Goal: Task Accomplishment & Management: Complete application form

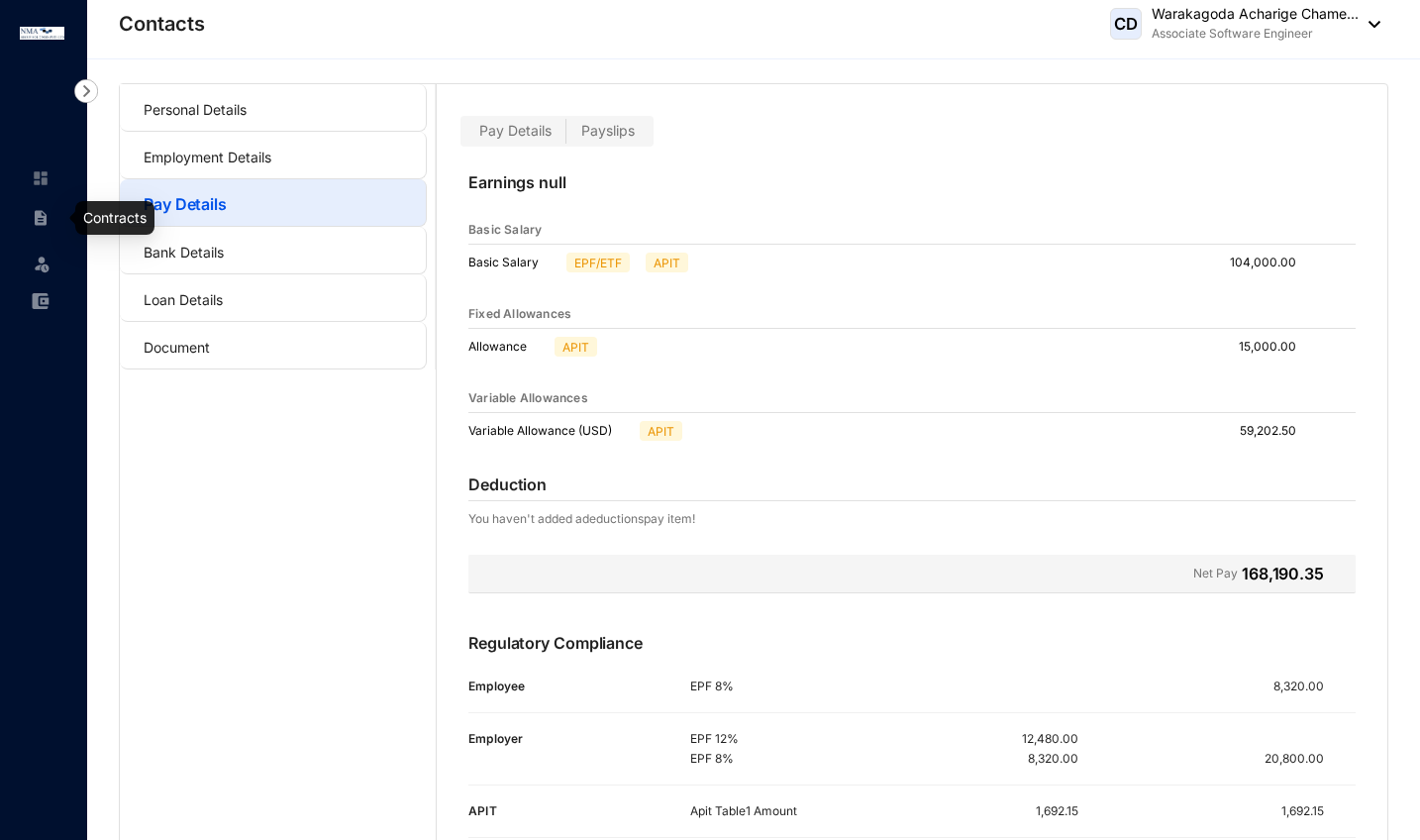
click at [41, 223] on img at bounding box center [41, 218] width 18 height 18
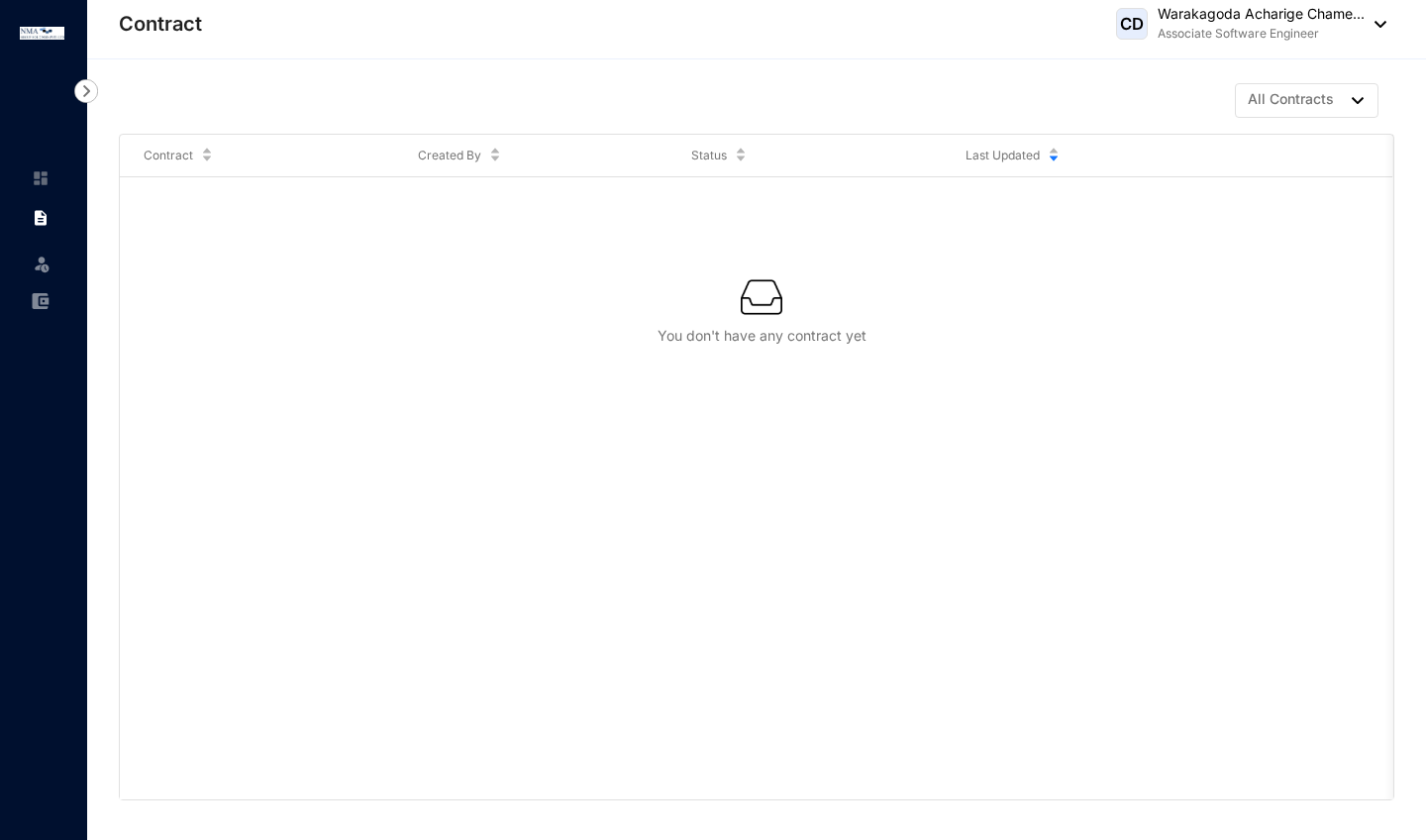
click at [86, 93] on img at bounding box center [86, 91] width 24 height 24
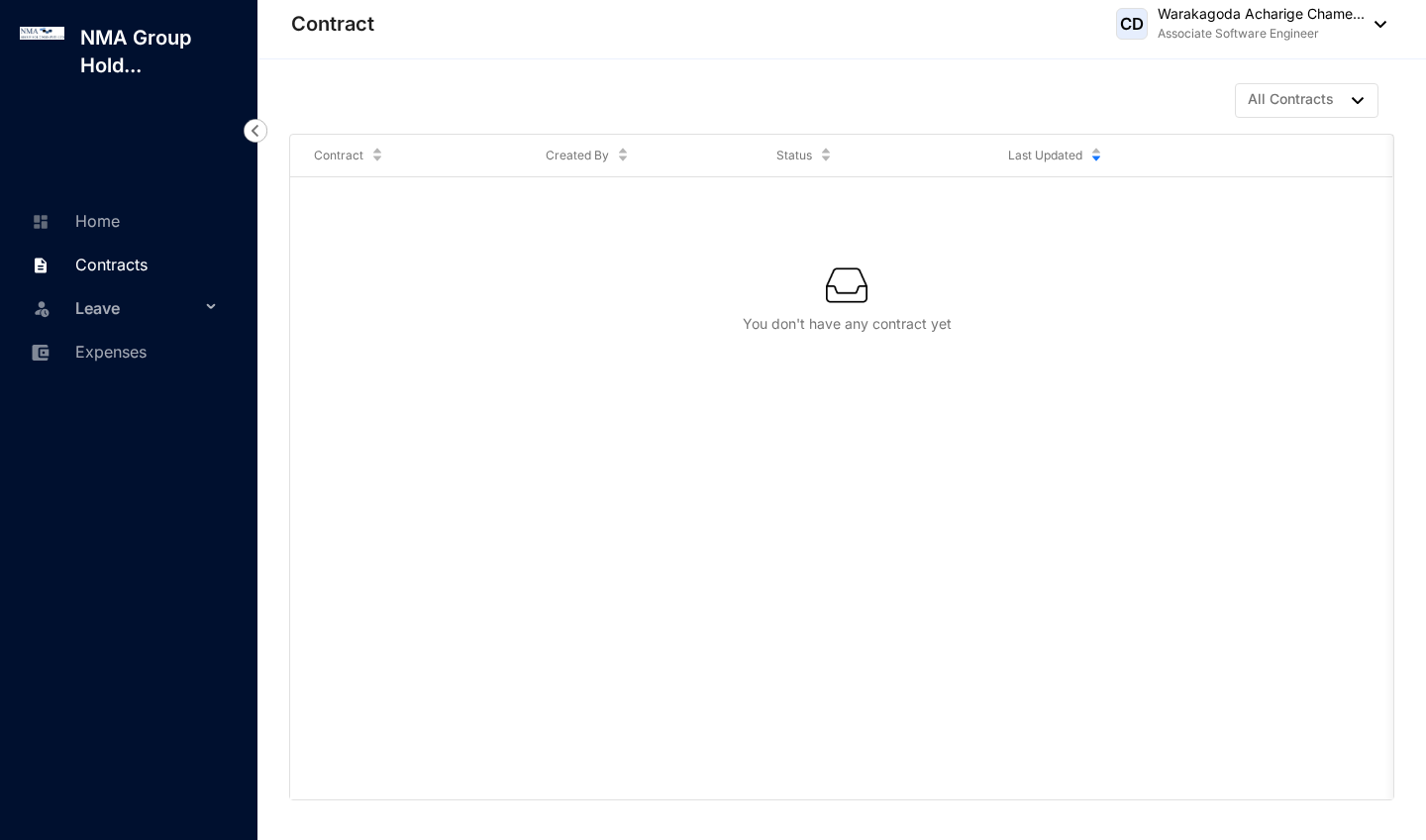
click at [142, 308] on span "Leave" at bounding box center [138, 308] width 125 height 40
click at [152, 364] on link "Leave Requests" at bounding box center [119, 355] width 123 height 17
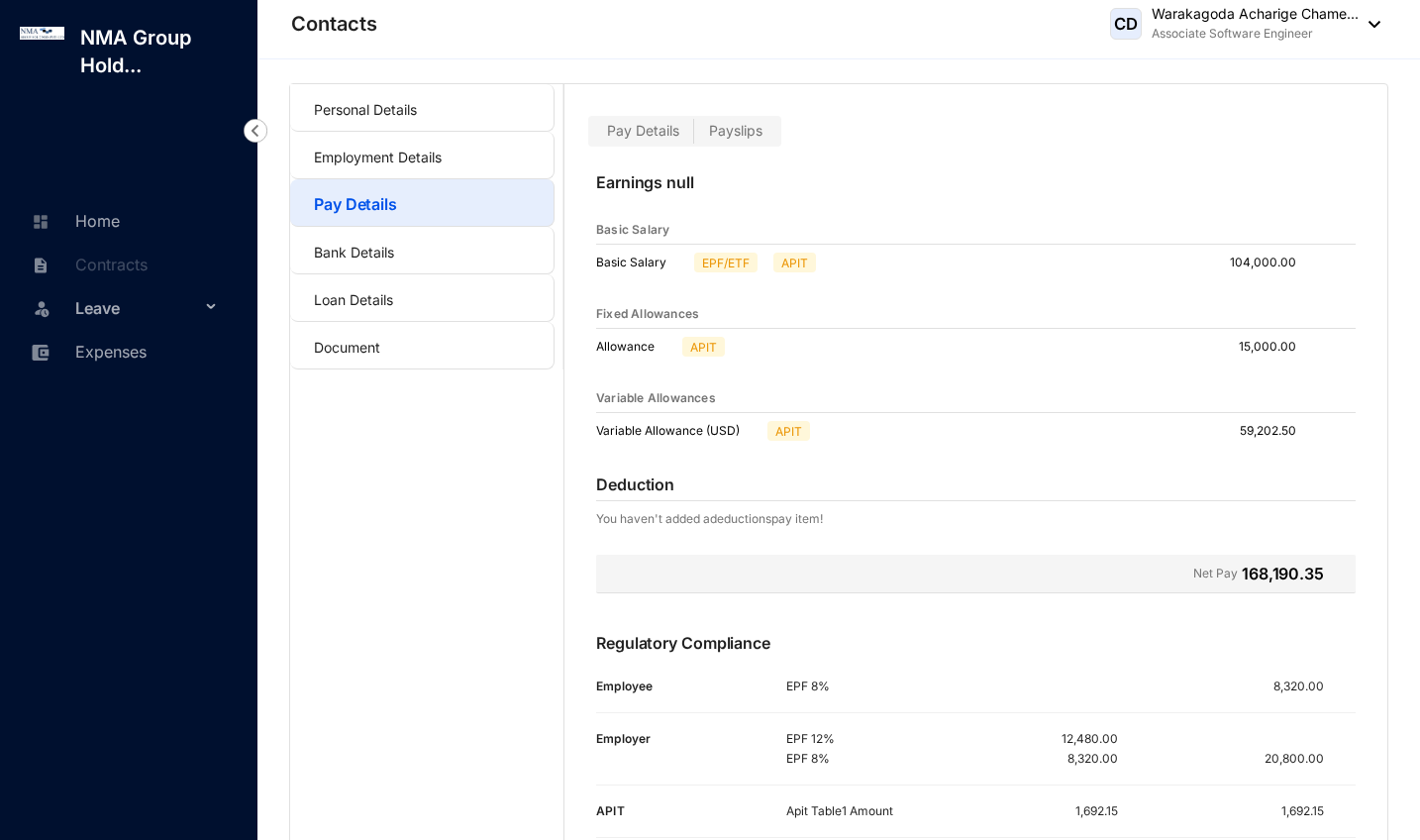
click at [205, 306] on div "Leave" at bounding box center [125, 307] width 218 height 44
click at [180, 364] on link "Leave Requests" at bounding box center [119, 355] width 123 height 17
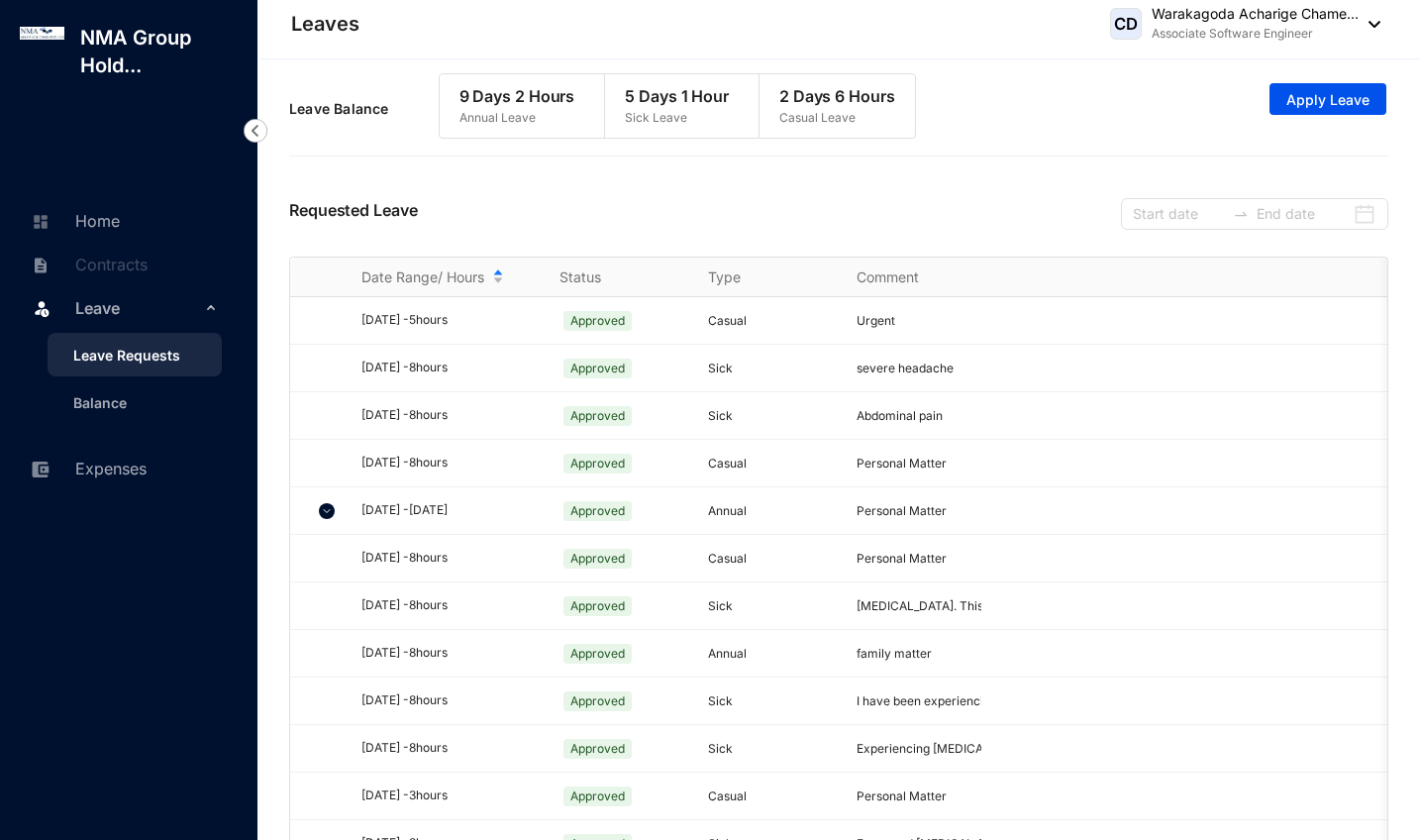
click at [1347, 115] on div "Leave Balance 9 Days 2 Hours Annual Leave 5 Days 1 Hour Sick Leave 2 Days 6 Hou…" at bounding box center [838, 109] width 1099 height 91
click at [1309, 109] on span "Apply Leave" at bounding box center [1328, 100] width 83 height 20
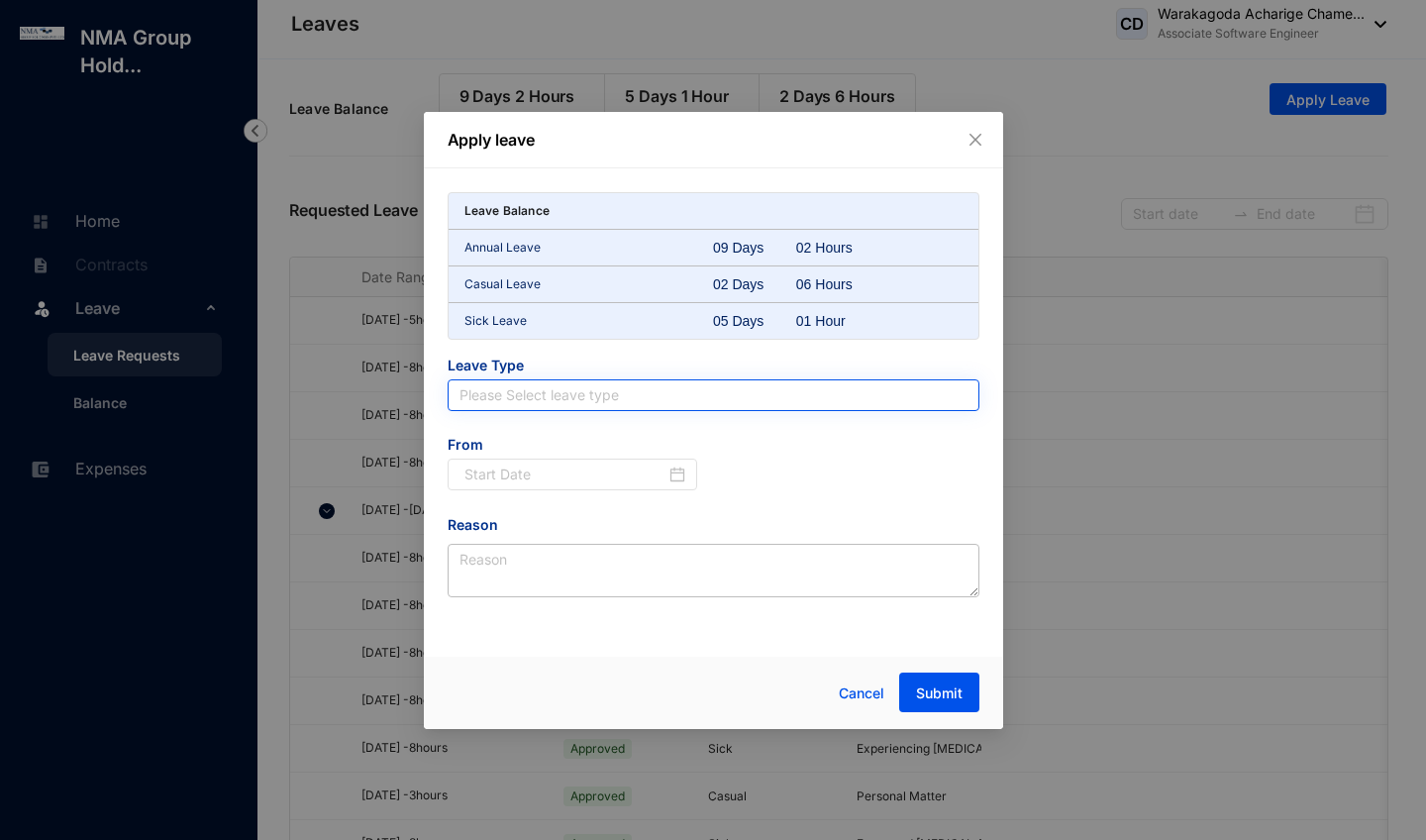
click at [682, 395] on input "search" at bounding box center [713, 395] width 508 height 30
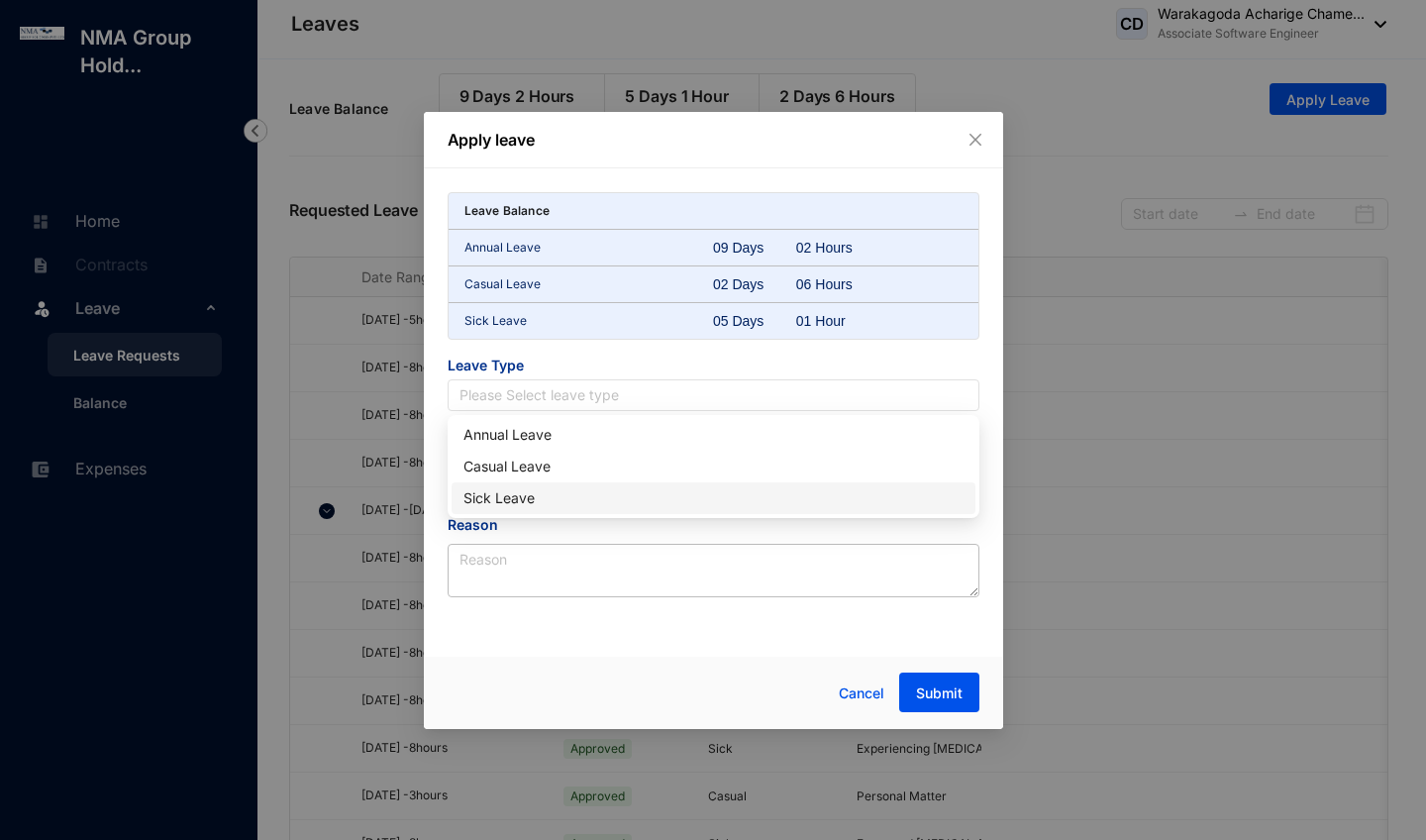
click at [648, 491] on div "Sick Leave" at bounding box center [713, 498] width 500 height 22
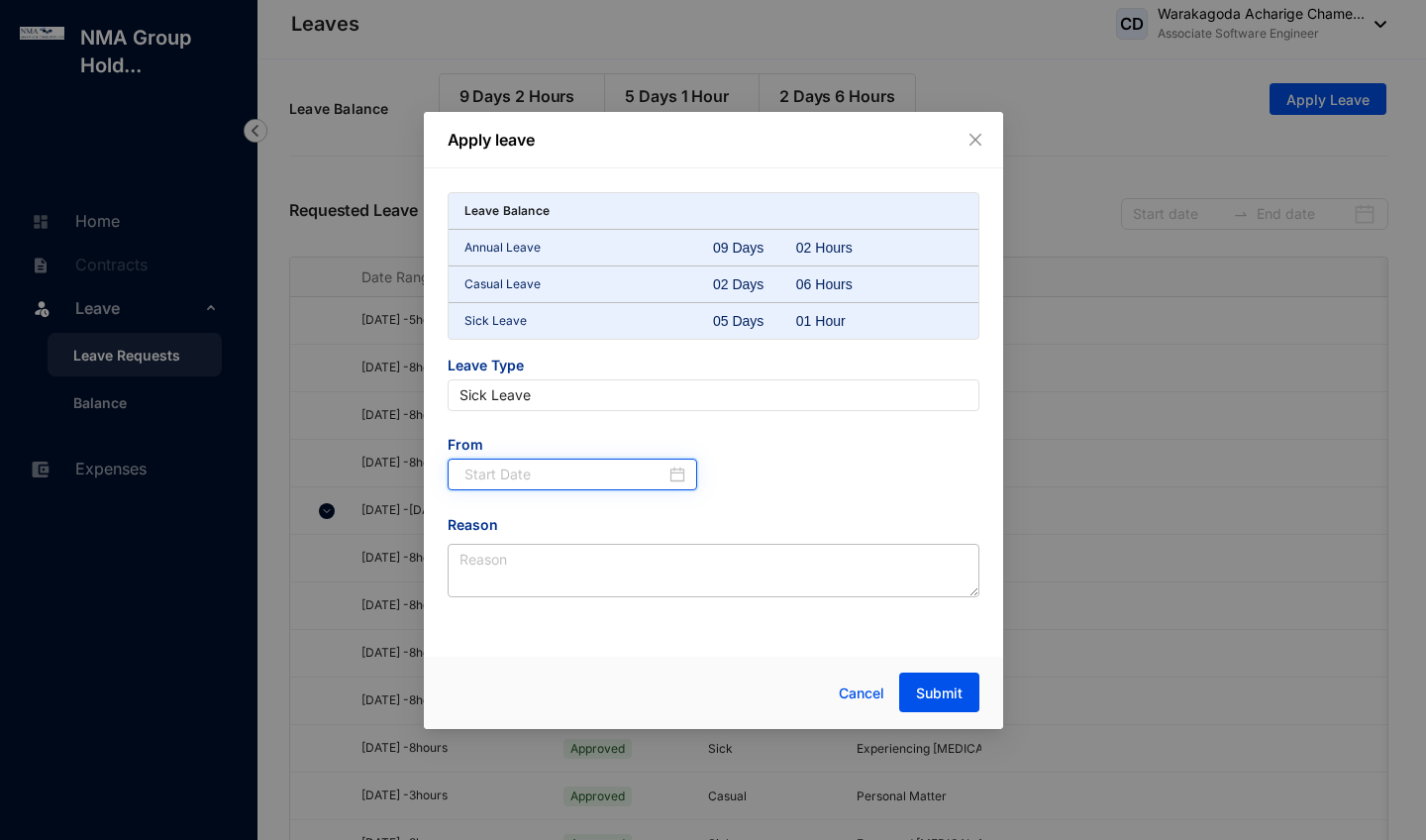
click at [567, 476] on input at bounding box center [566, 474] width 202 height 22
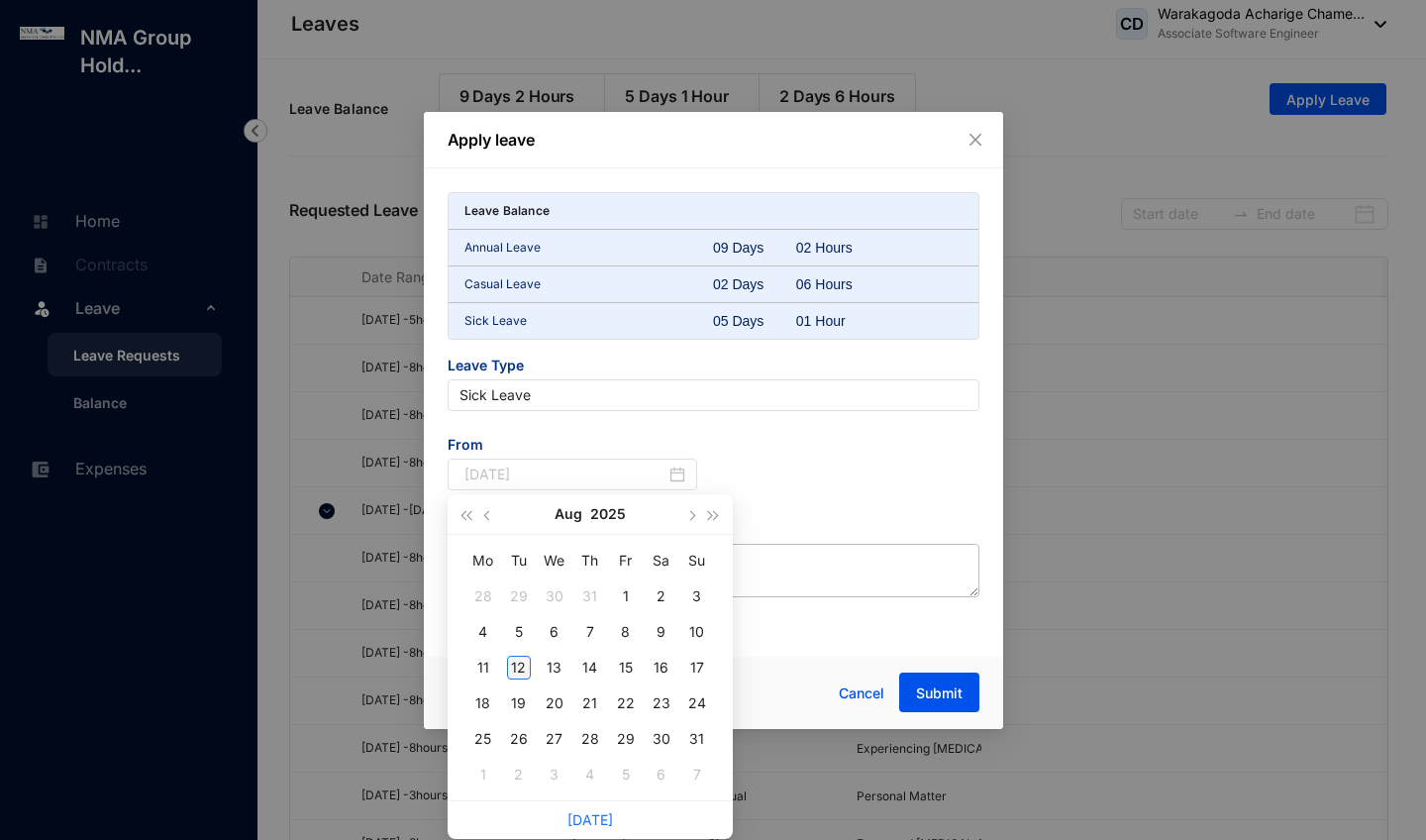
click at [523, 666] on div "12" at bounding box center [519, 668] width 24 height 24
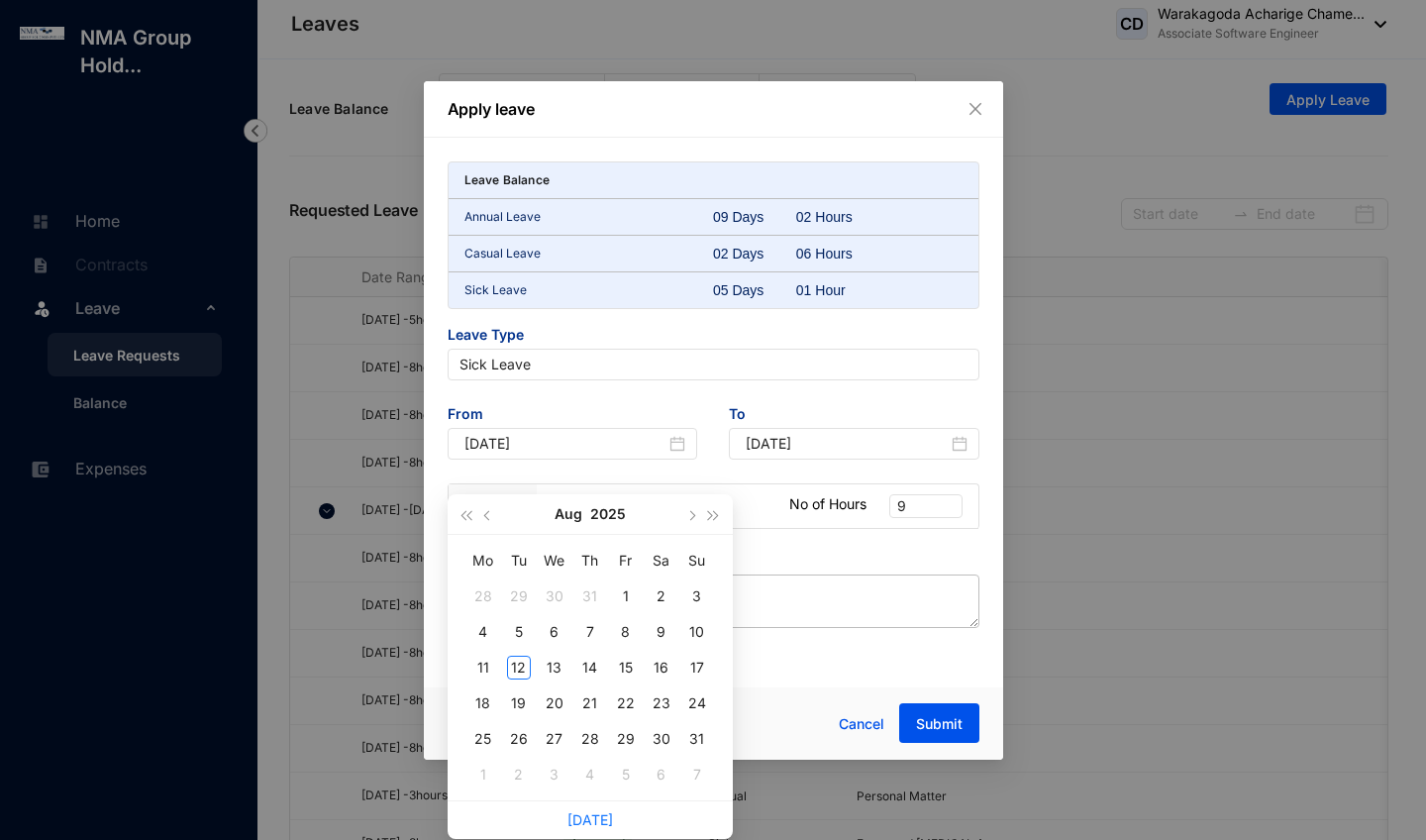
type input "2025-08-12"
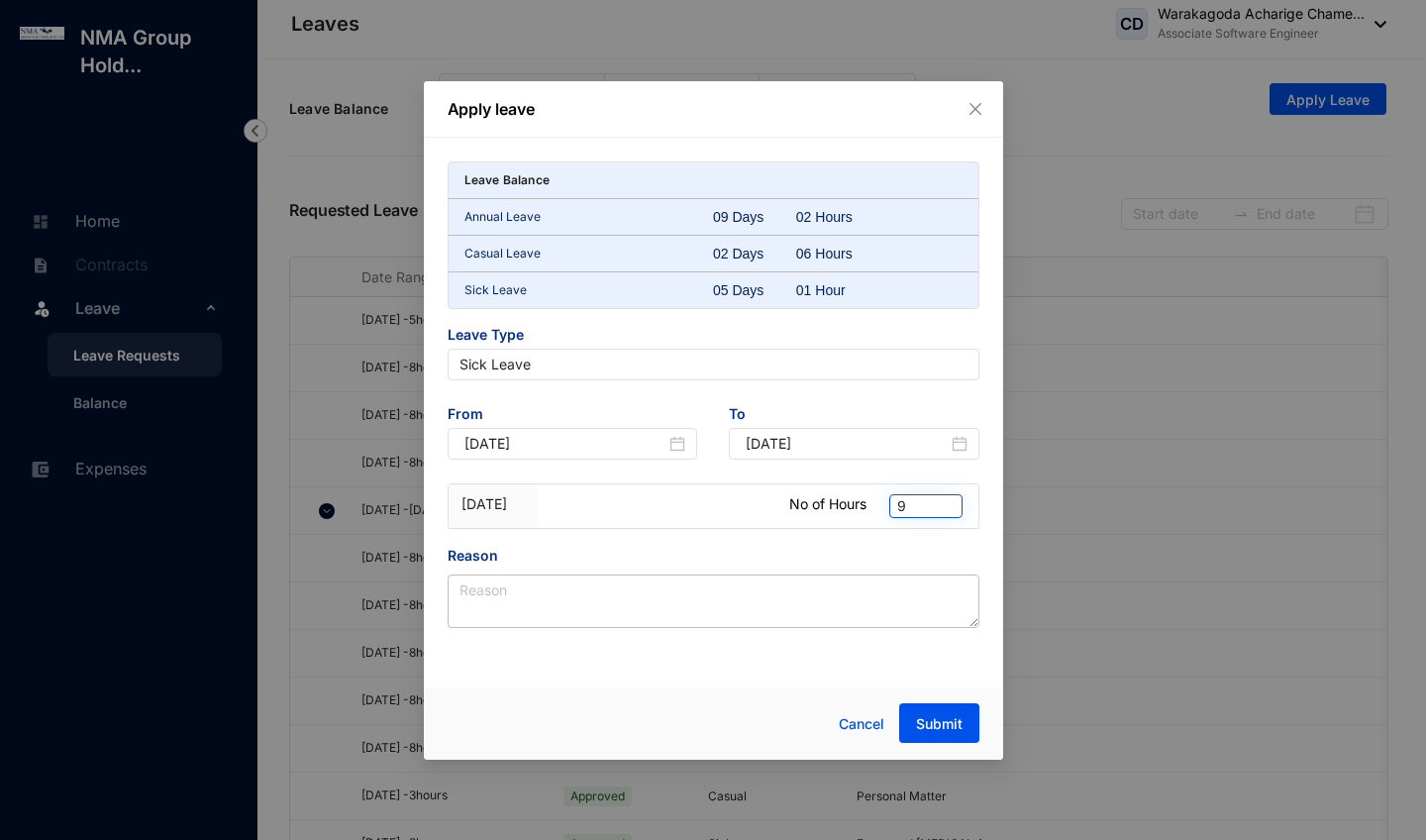
click at [920, 506] on span "9" at bounding box center [927, 506] width 57 height 22
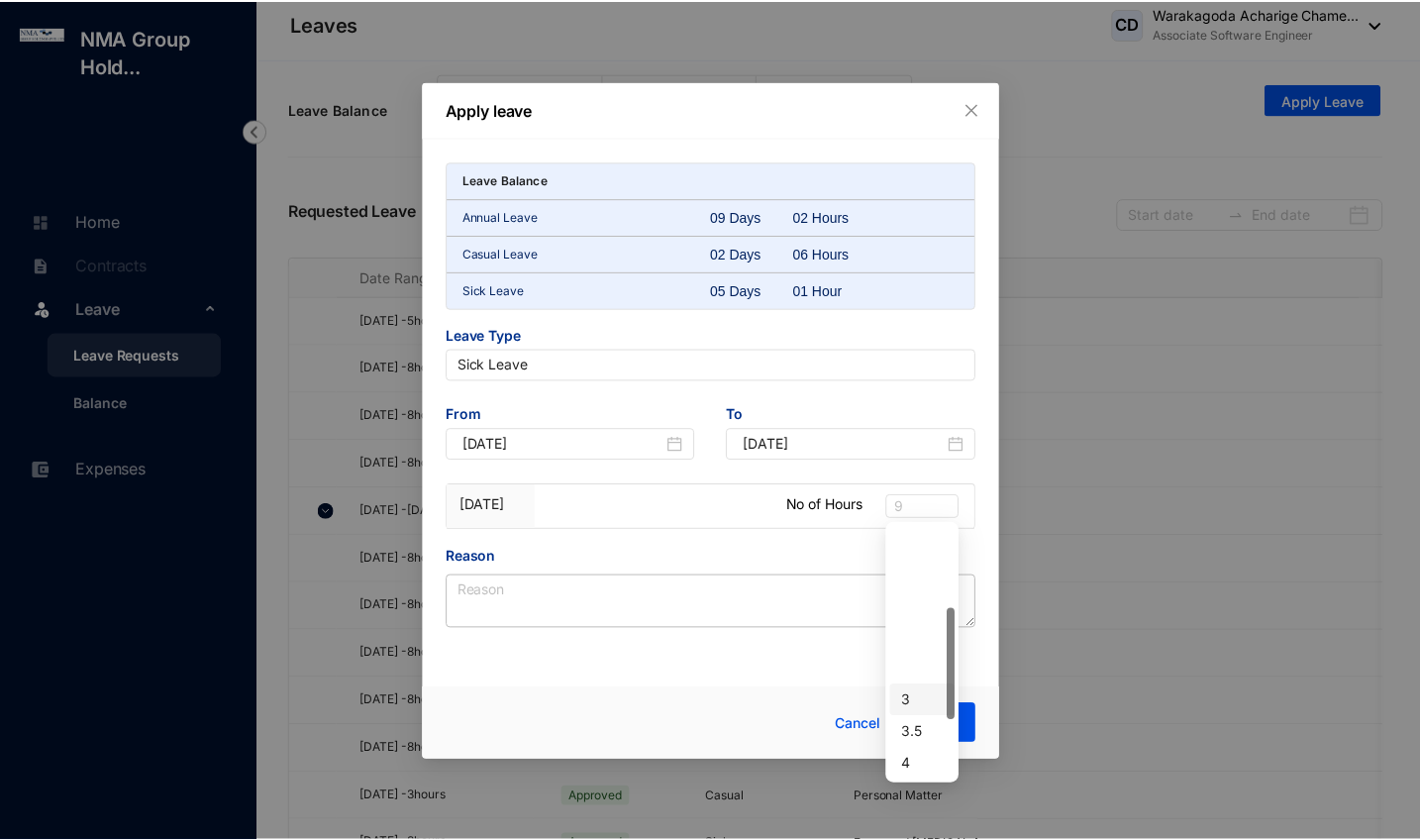
scroll to position [317, 0]
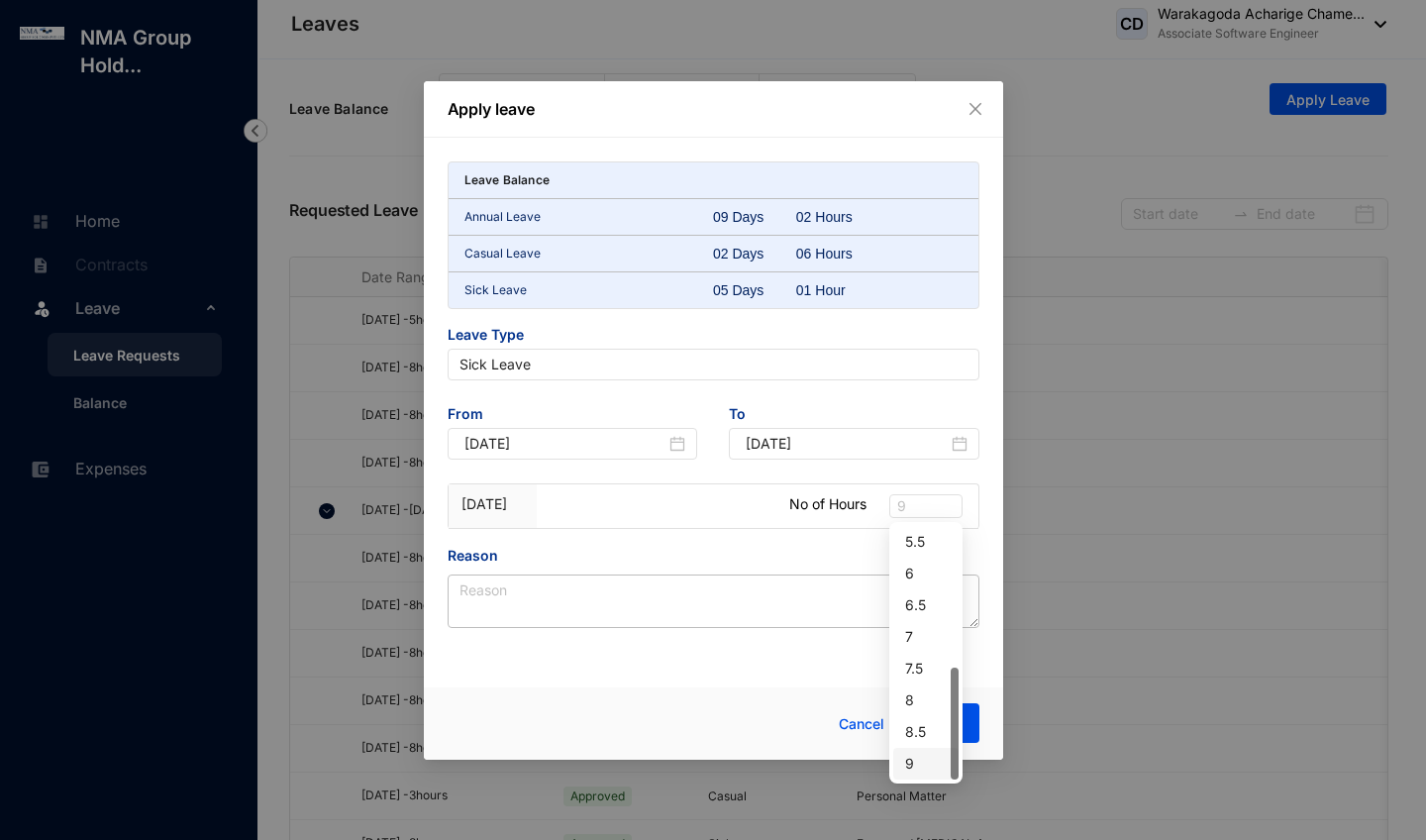
click at [921, 758] on div "9" at bounding box center [927, 764] width 42 height 22
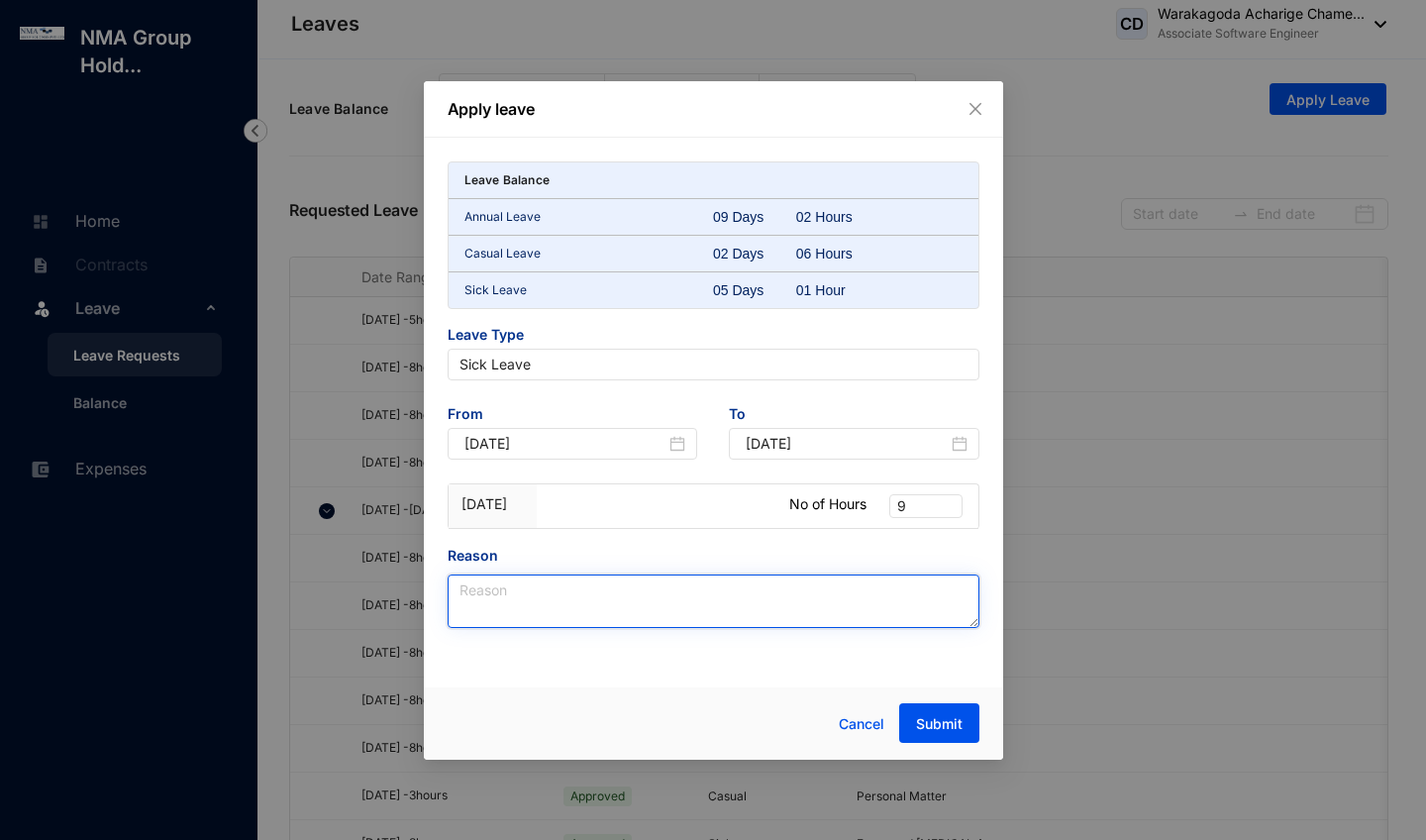
click at [732, 608] on textarea "Reason" at bounding box center [713, 601] width 532 height 53
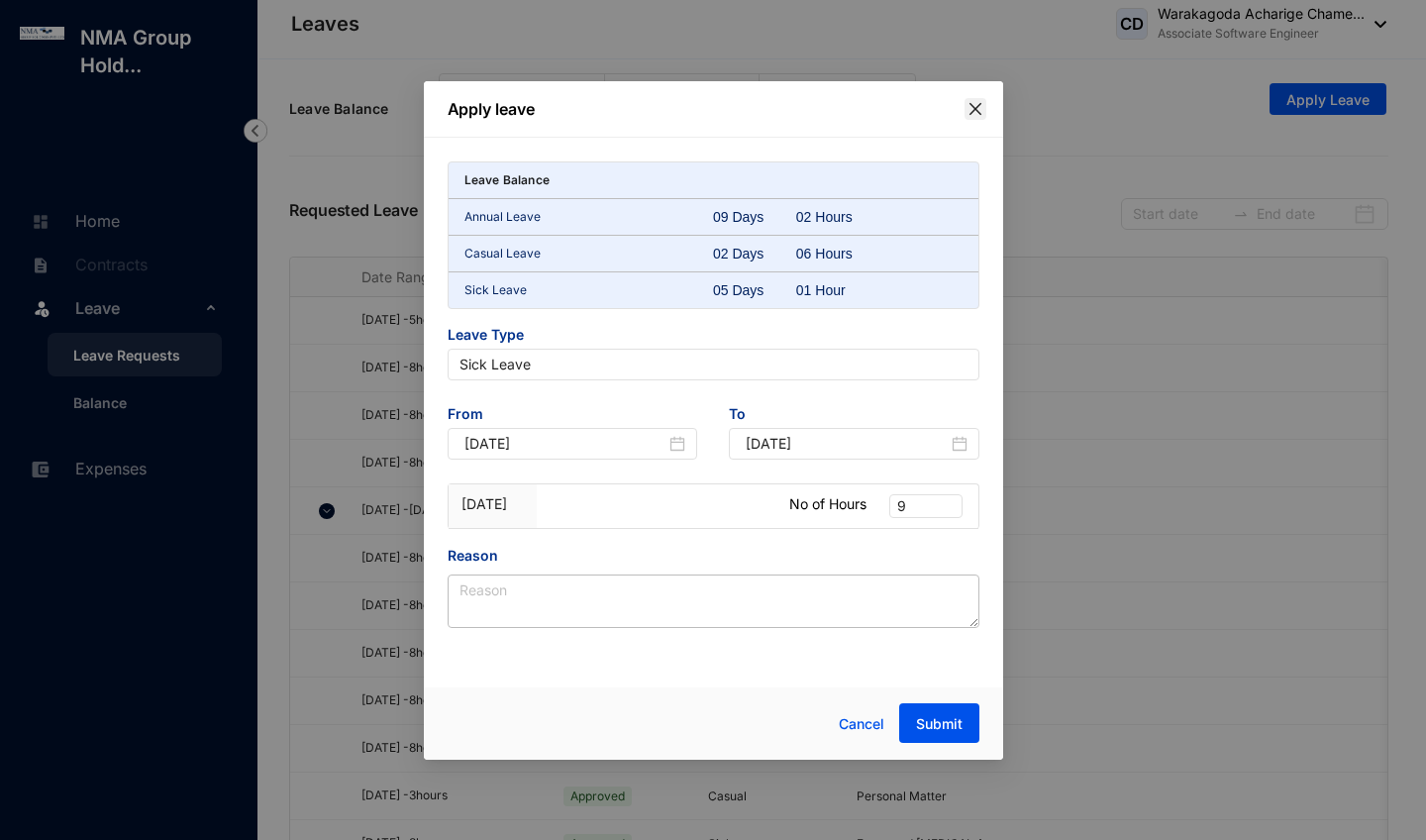
click at [973, 114] on icon "close" at bounding box center [976, 109] width 16 height 16
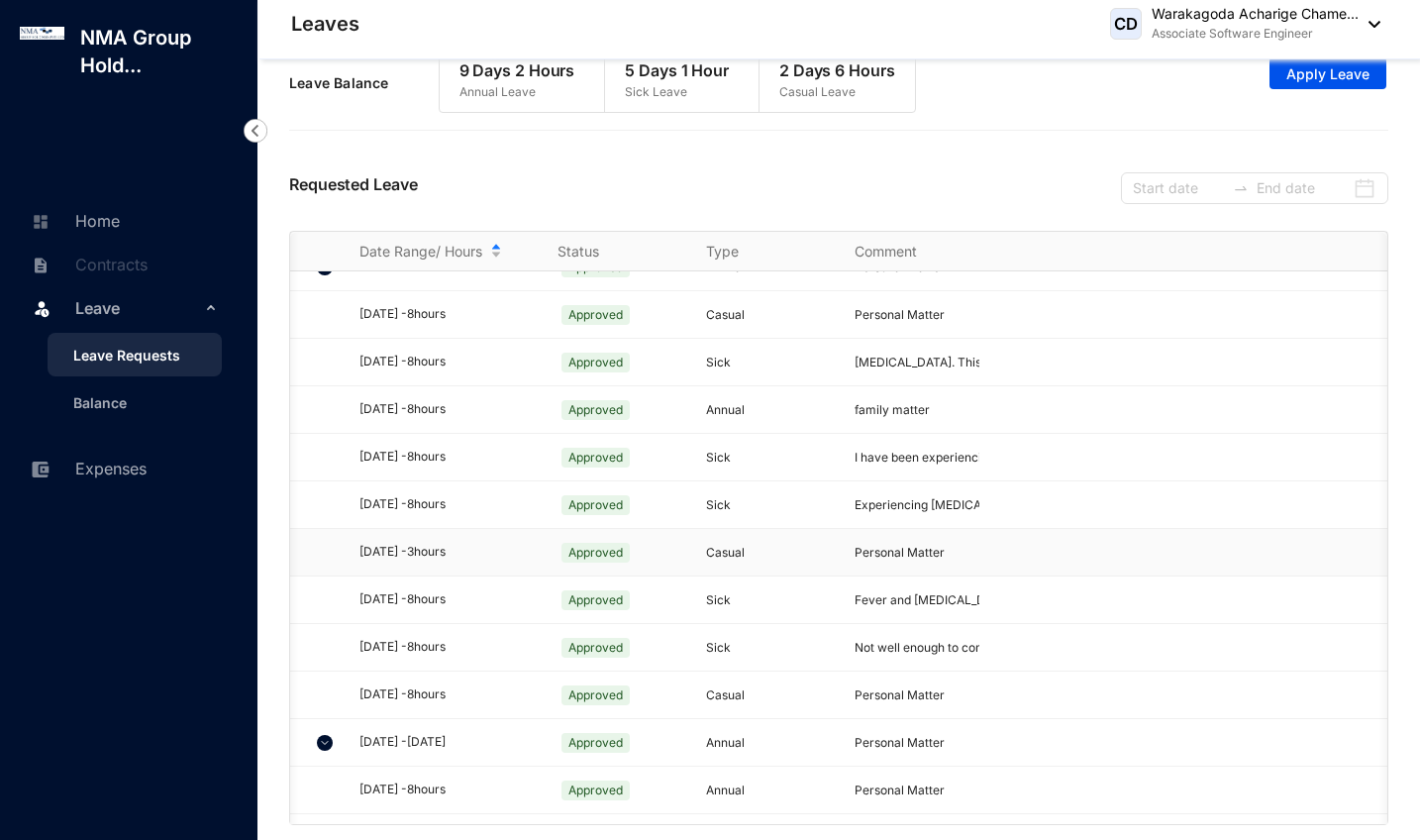
scroll to position [213, 2]
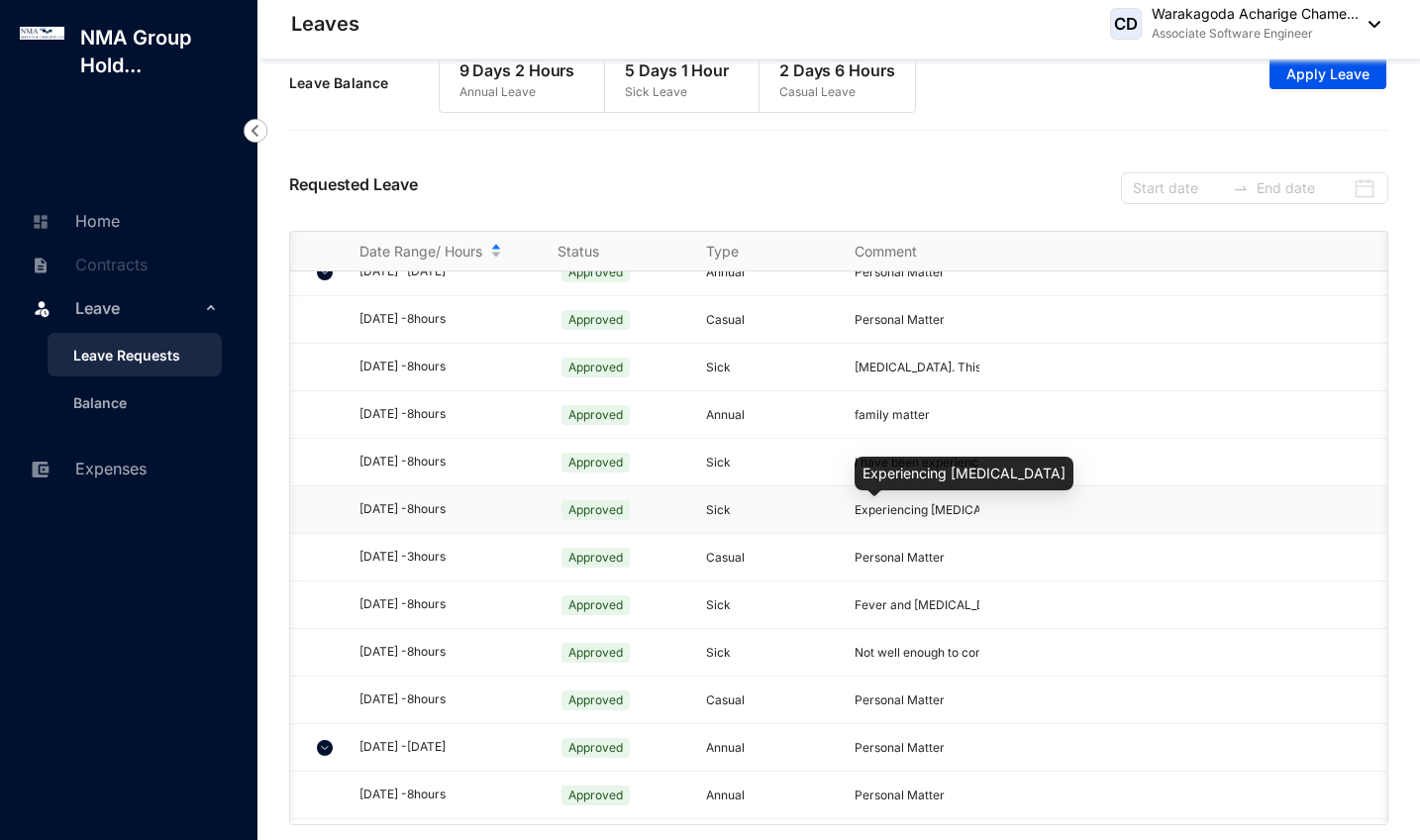
click at [859, 510] on span "Experiencing [MEDICAL_DATA]" at bounding box center [941, 509] width 173 height 15
drag, startPoint x: 892, startPoint y: 471, endPoint x: 860, endPoint y: 445, distance: 41.2
click at [860, 457] on div "Experiencing [MEDICAL_DATA]" at bounding box center [964, 473] width 219 height 34
copy div "Experiencing [MEDICAL_DATA]"
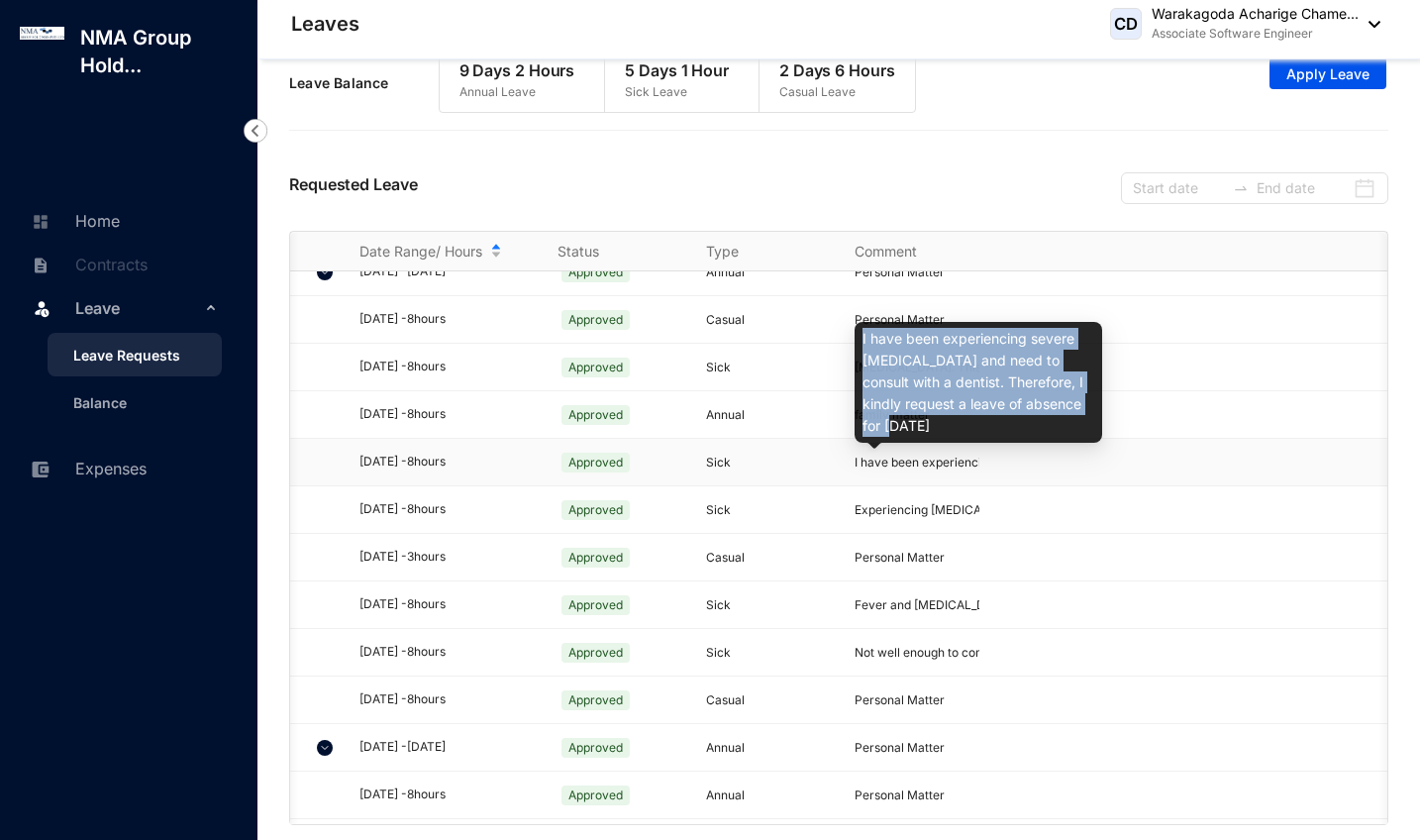
drag, startPoint x: 902, startPoint y: 426, endPoint x: 859, endPoint y: 345, distance: 91.7
click at [859, 345] on div "I have been experiencing severe [MEDICAL_DATA] and need to consult with a denti…" at bounding box center [979, 382] width 248 height 121
copy div "I have been experiencing severe [MEDICAL_DATA] and need to consult with a denti…"
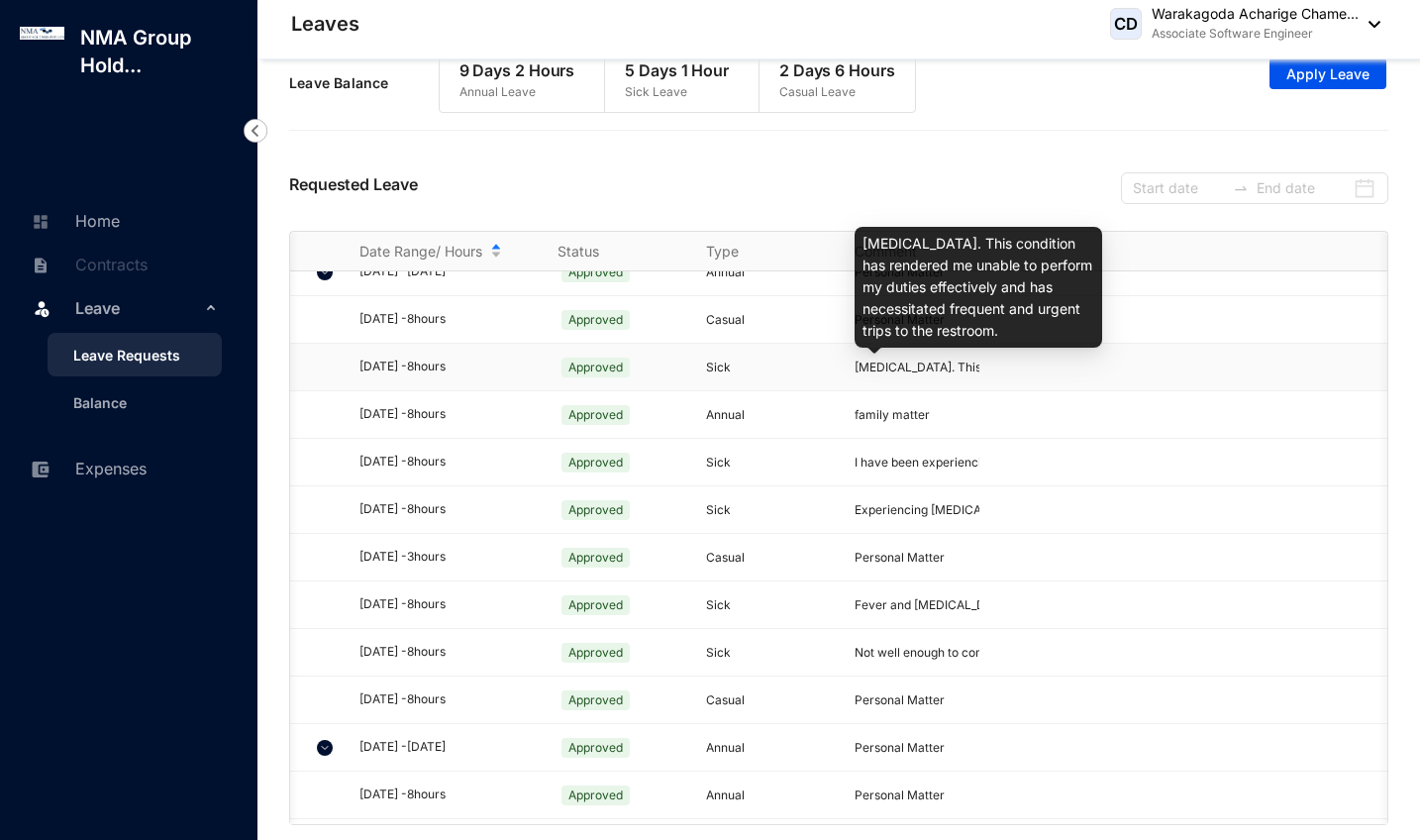
drag, startPoint x: 866, startPoint y: 243, endPoint x: 1041, endPoint y: 336, distance: 198.2
click at [1042, 336] on div "[MEDICAL_DATA]. This condition has rendered me unable to perform my duties effe…" at bounding box center [979, 287] width 248 height 121
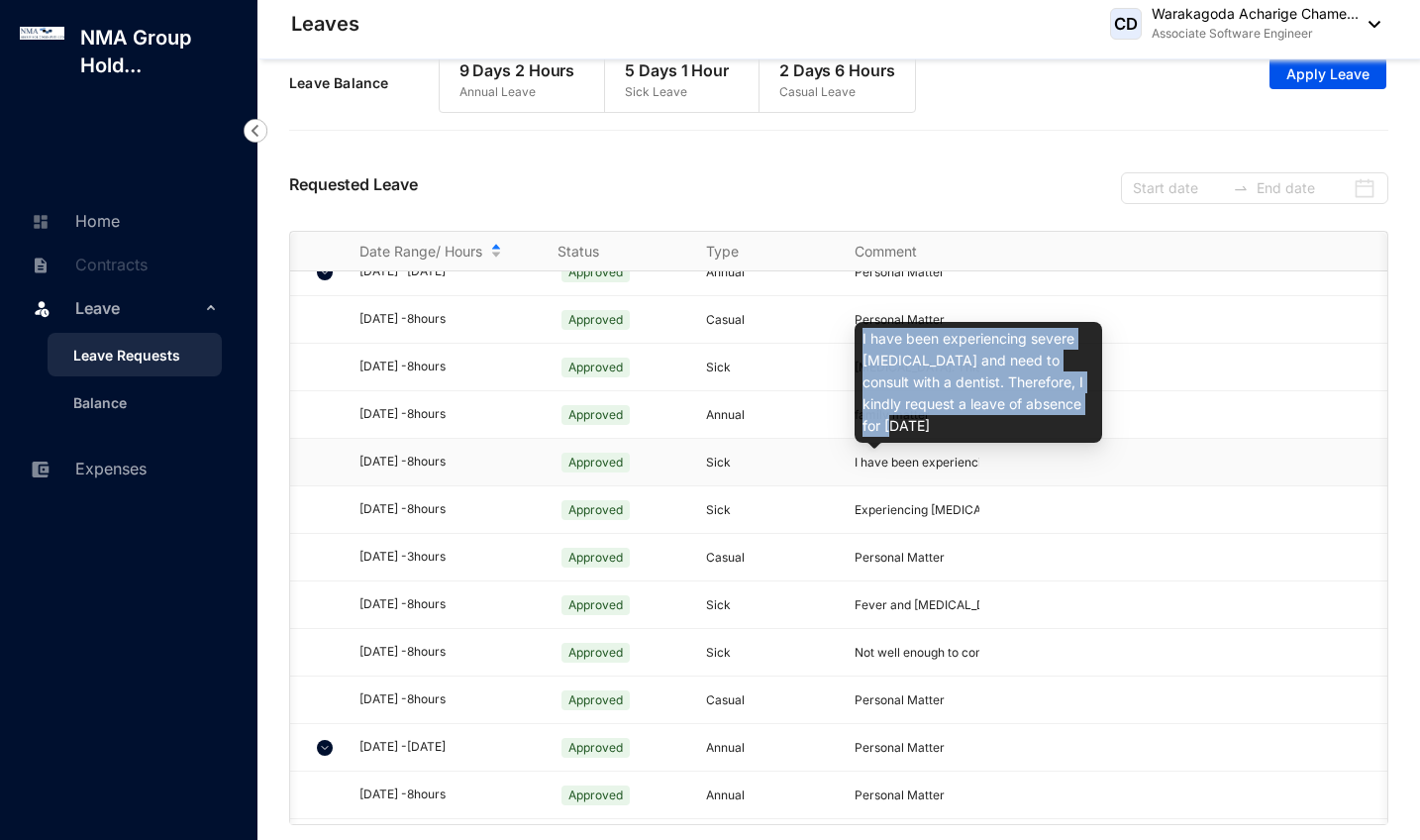
drag, startPoint x: 864, startPoint y: 338, endPoint x: 917, endPoint y: 432, distance: 107.9
click at [917, 432] on div "I have been experiencing severe [MEDICAL_DATA] and need to consult with a denti…" at bounding box center [979, 382] width 248 height 121
copy div "I have been experiencing severe [MEDICAL_DATA] and need to consult with a denti…"
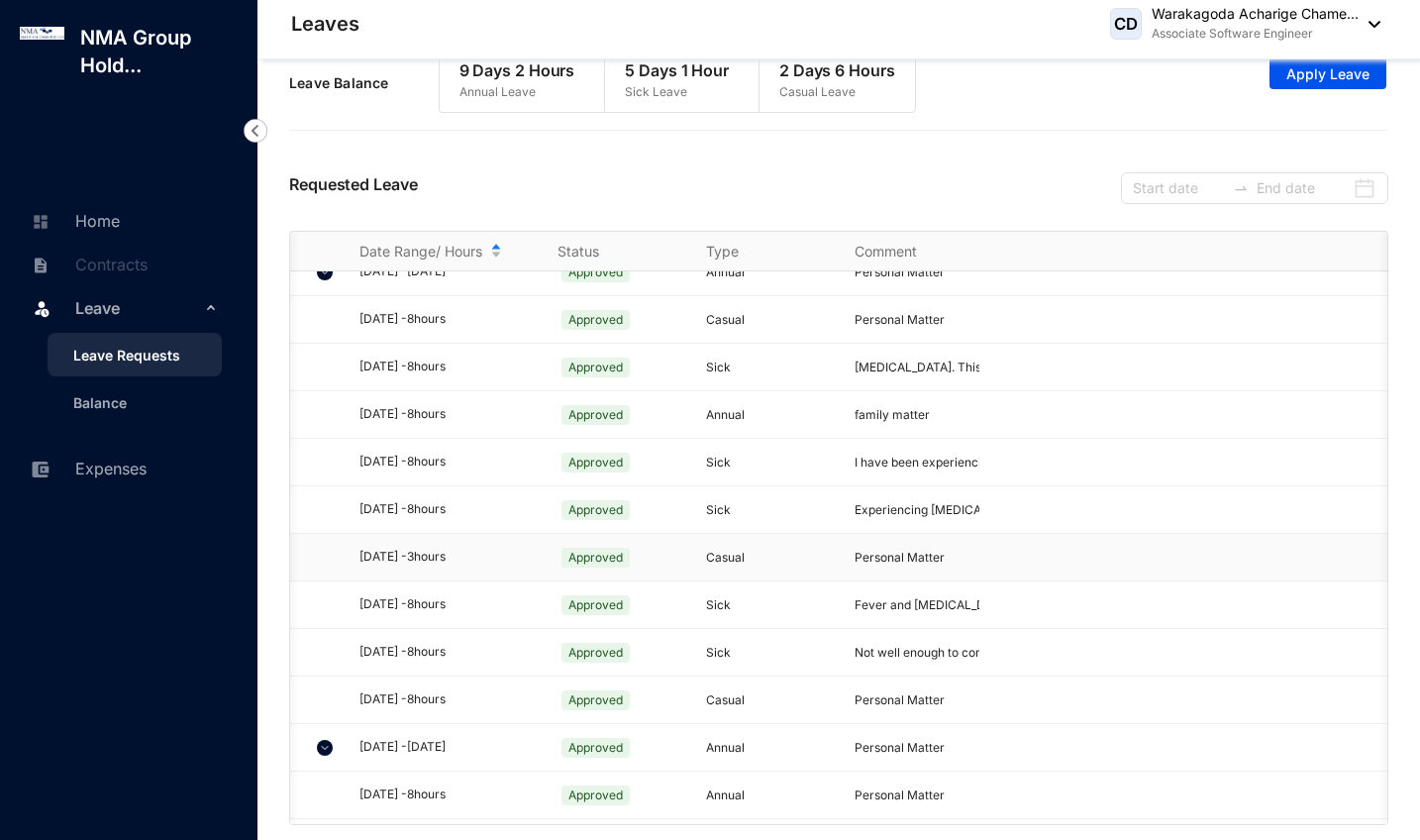
click at [917, 534] on td "Personal Matter" at bounding box center [906, 558] width 149 height 48
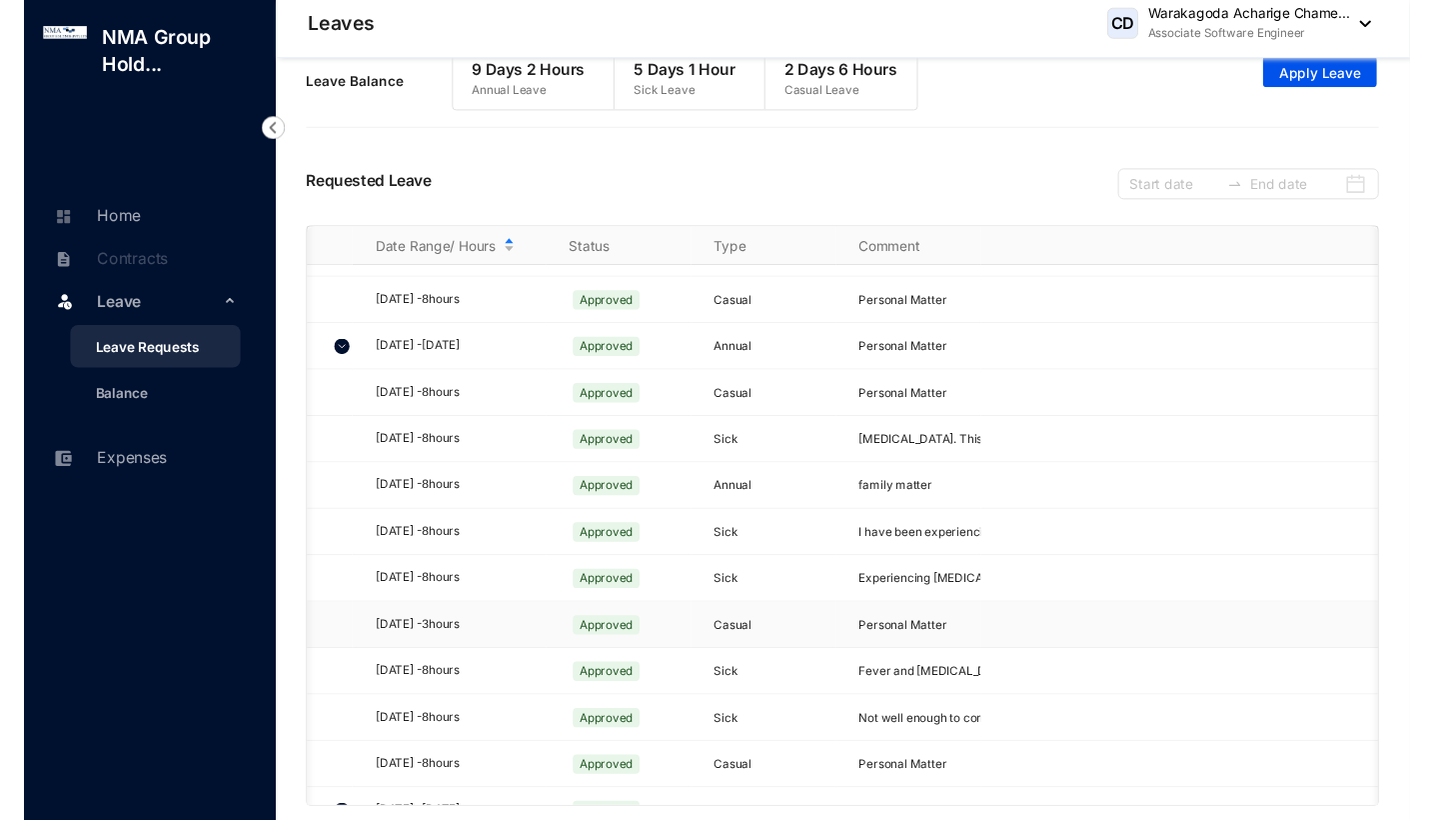
scroll to position [130, 1]
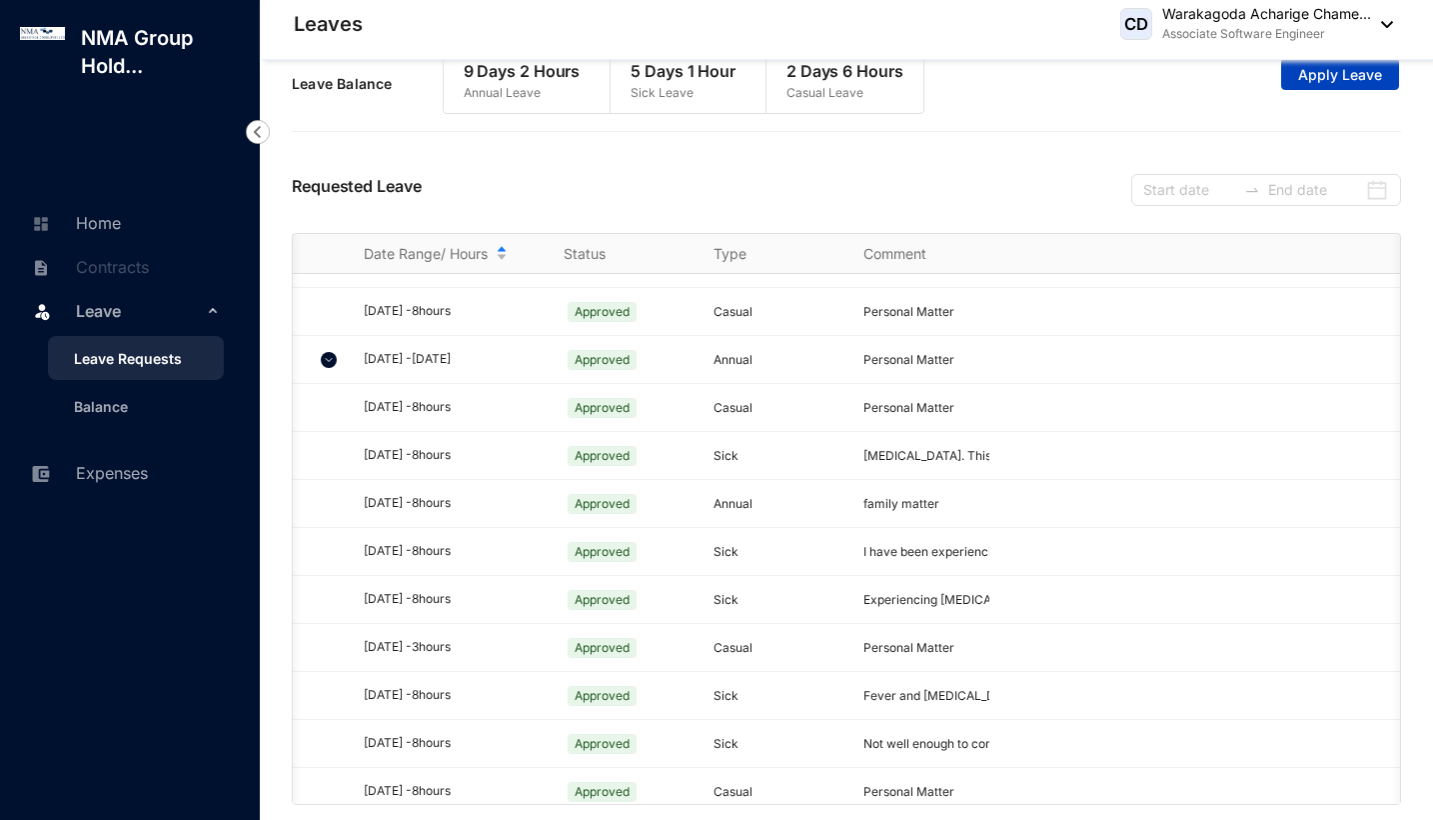
click at [1344, 82] on span "Apply Leave" at bounding box center [1340, 75] width 84 height 20
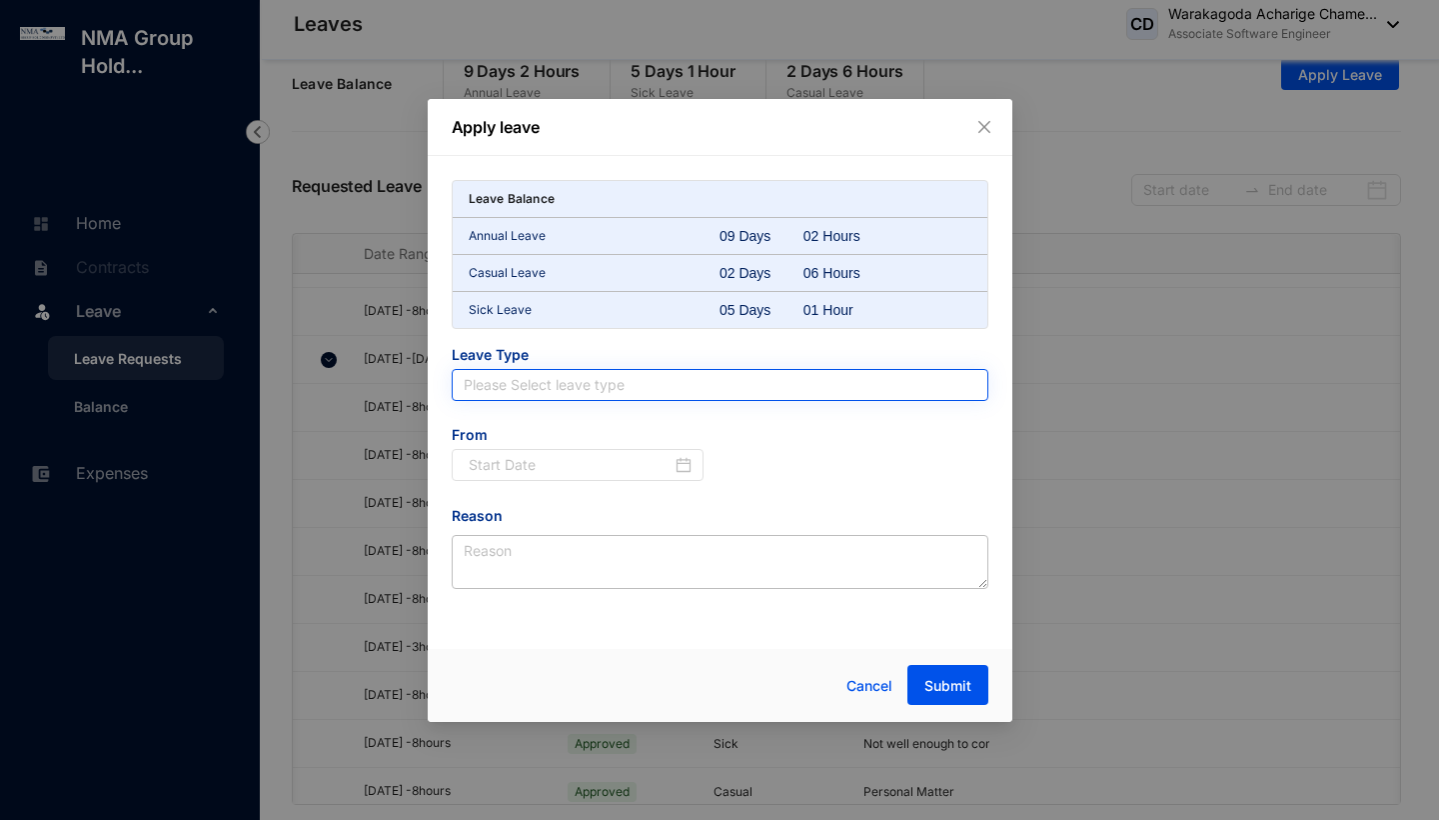
click at [701, 386] on input "search" at bounding box center [720, 385] width 513 height 30
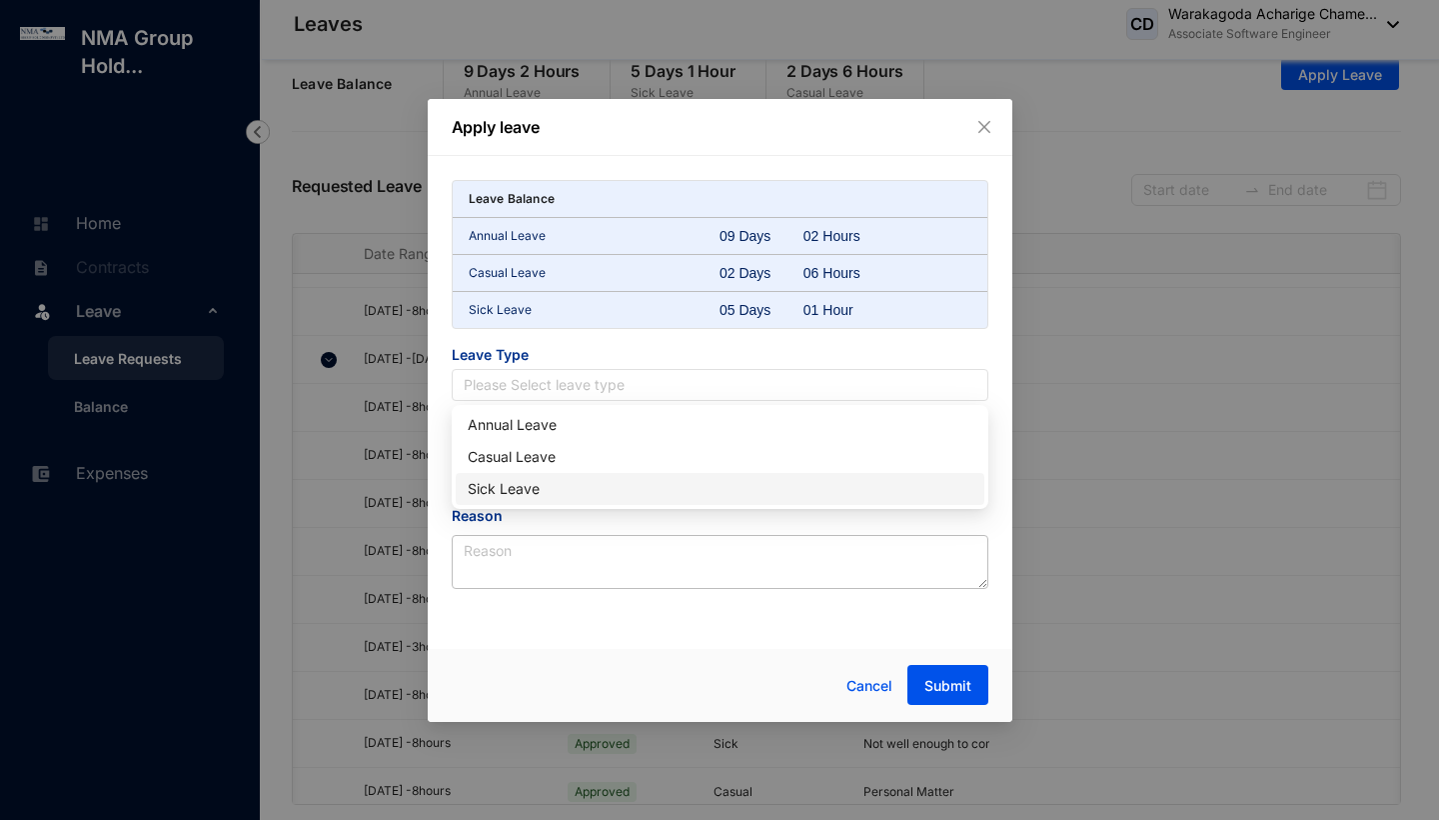
click at [656, 482] on div "Sick Leave" at bounding box center [720, 489] width 505 height 22
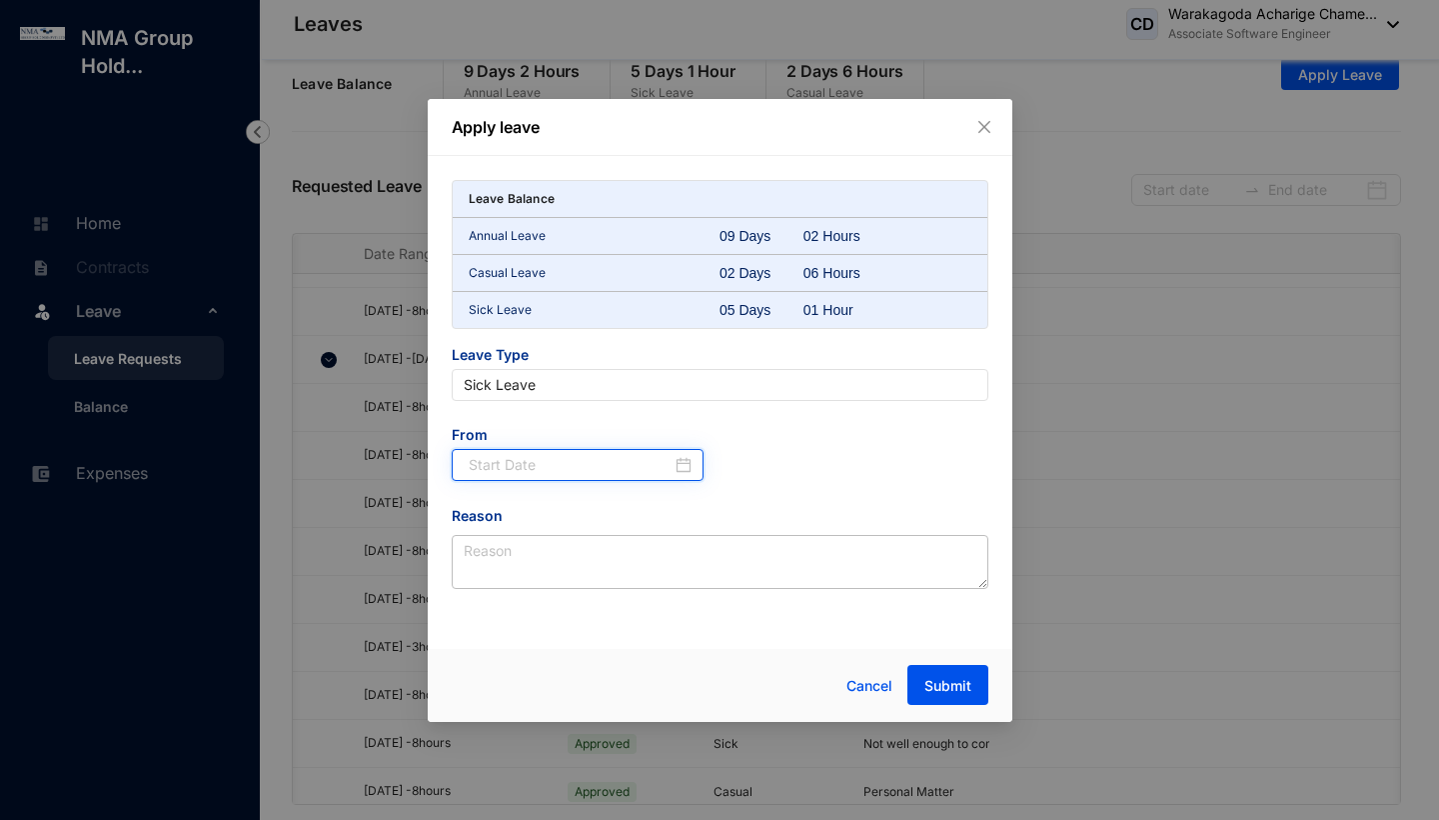
click at [545, 472] on input at bounding box center [571, 465] width 204 height 22
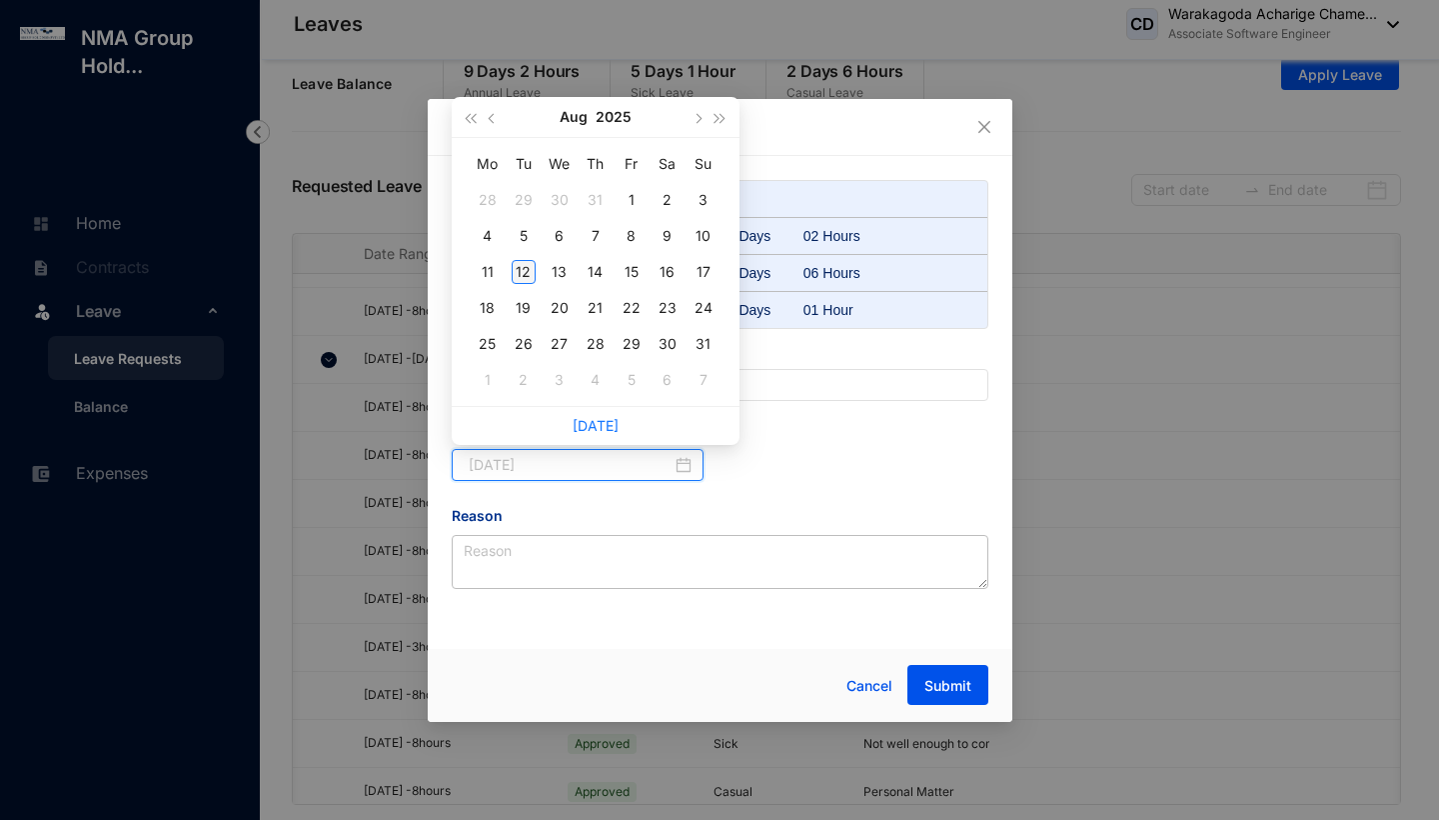
type input "2025-08-12"
click at [525, 270] on div "12" at bounding box center [524, 272] width 24 height 24
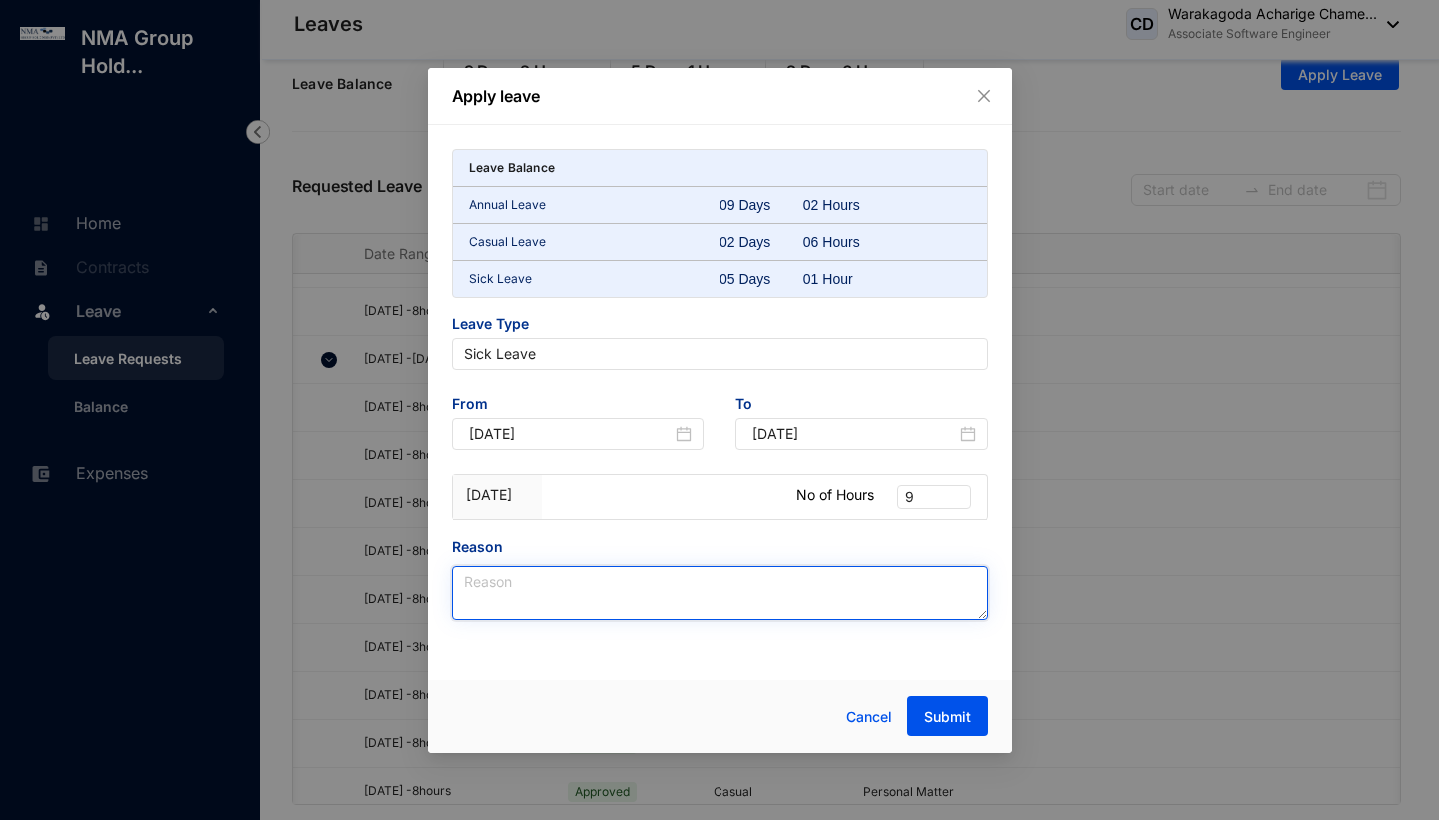
click at [837, 603] on textarea "Reason" at bounding box center [720, 593] width 537 height 54
paste textarea "I have been experiencing severe [MEDICAL_DATA] and need to consult with a denti…"
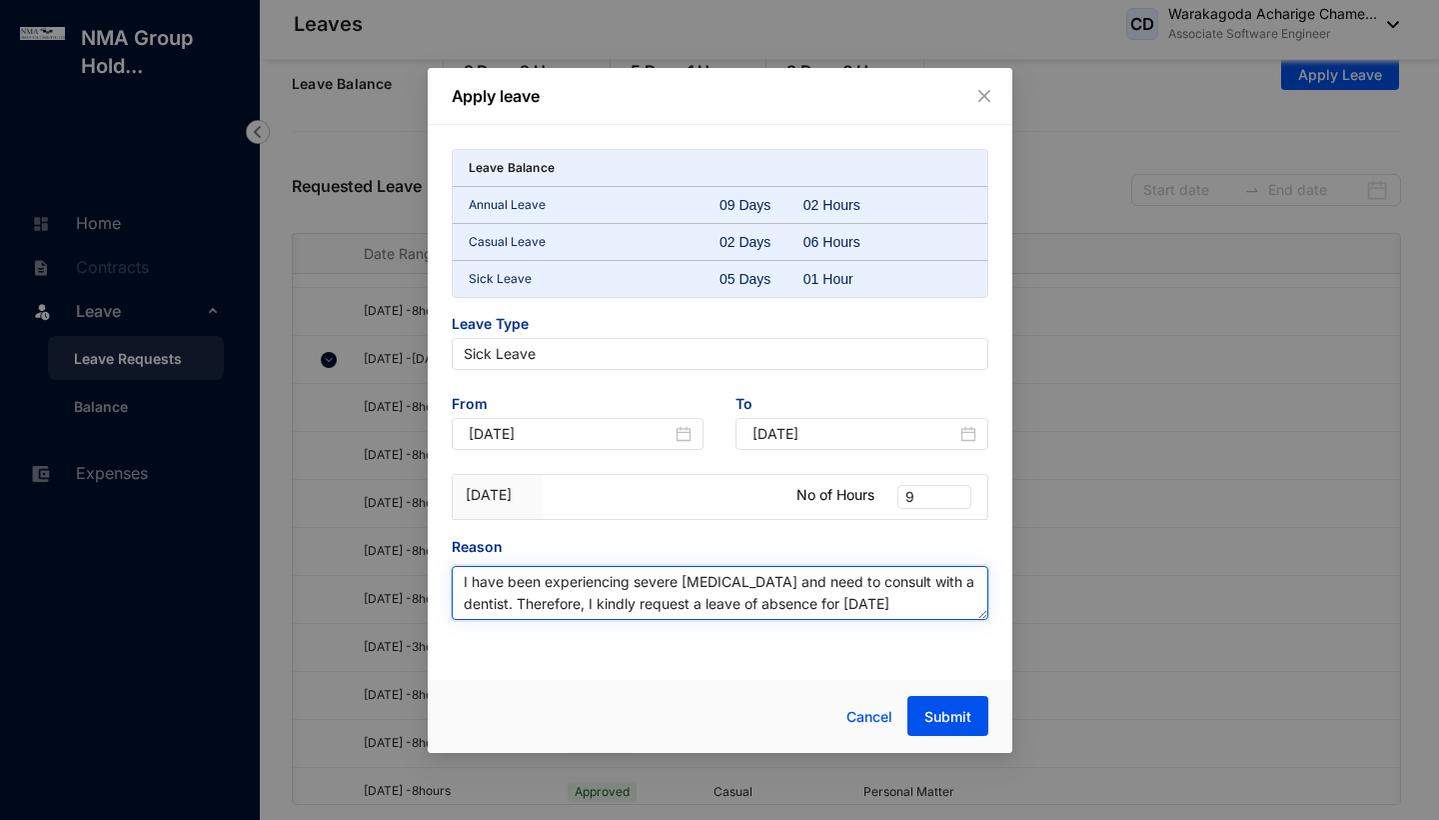
click at [699, 579] on textarea "I have been experiencing severe [MEDICAL_DATA] and need to consult with a denti…" at bounding box center [720, 593] width 537 height 54
click at [488, 603] on textarea "I have been experiencing severe shoulder pain and need to consult with a dentis…" at bounding box center [720, 593] width 537 height 54
drag, startPoint x: 483, startPoint y: 629, endPoint x: 518, endPoint y: 604, distance: 43.0
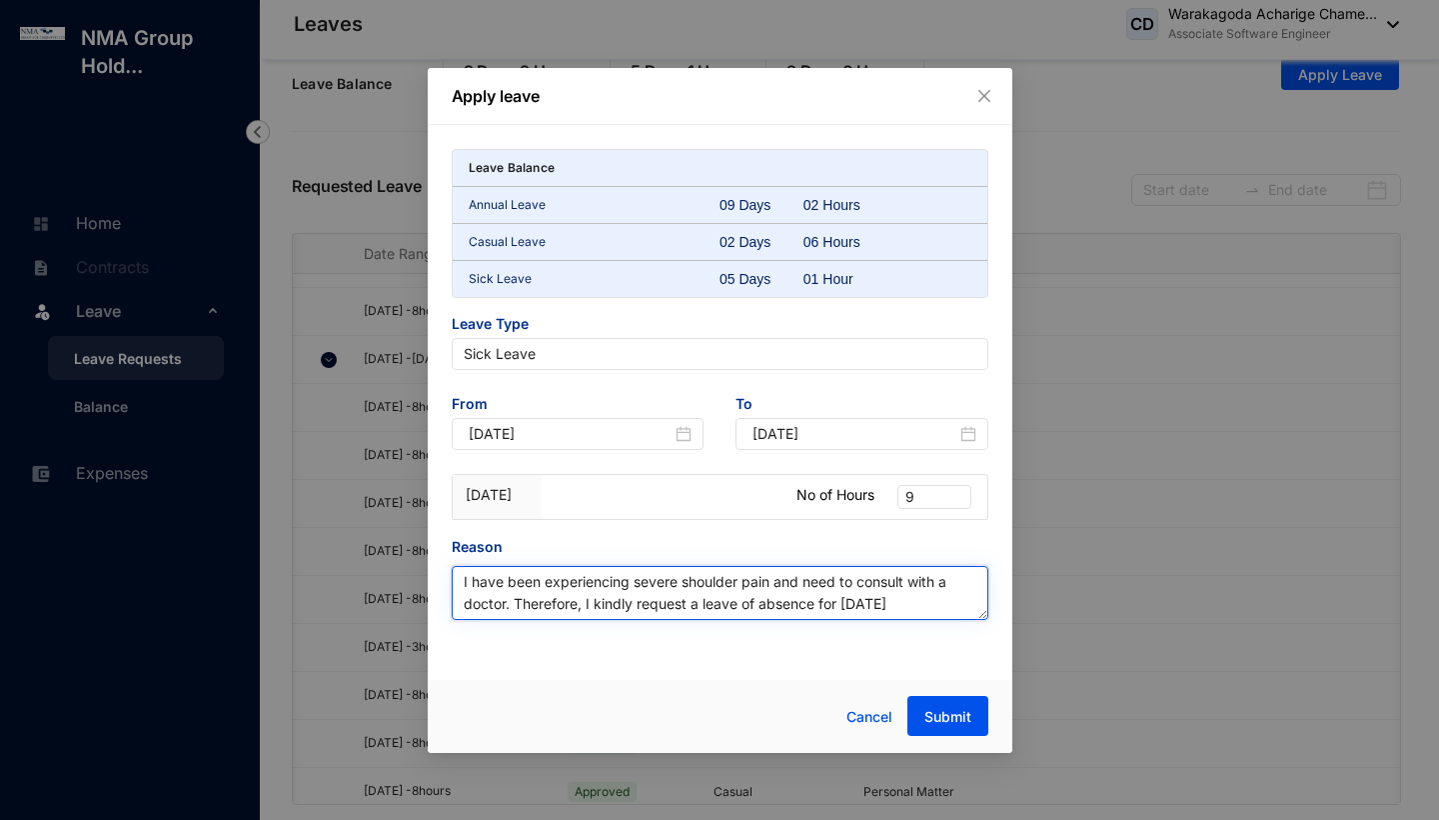
click at [518, 604] on textarea "I have been experiencing severe shoulder pain and need to consult with a doctor…" at bounding box center [720, 593] width 537 height 54
click at [487, 606] on textarea "I have been experiencing severe shoulder pain and need to consult with a doctor…" at bounding box center [720, 593] width 537 height 54
click at [510, 608] on textarea "I have been experiencing severe shoulder pain and need to consult with a doctor…" at bounding box center [720, 593] width 537 height 54
click at [464, 603] on textarea "I have been experiencing severe shoulder pain and need to consult with a doctor…" at bounding box center [720, 593] width 537 height 54
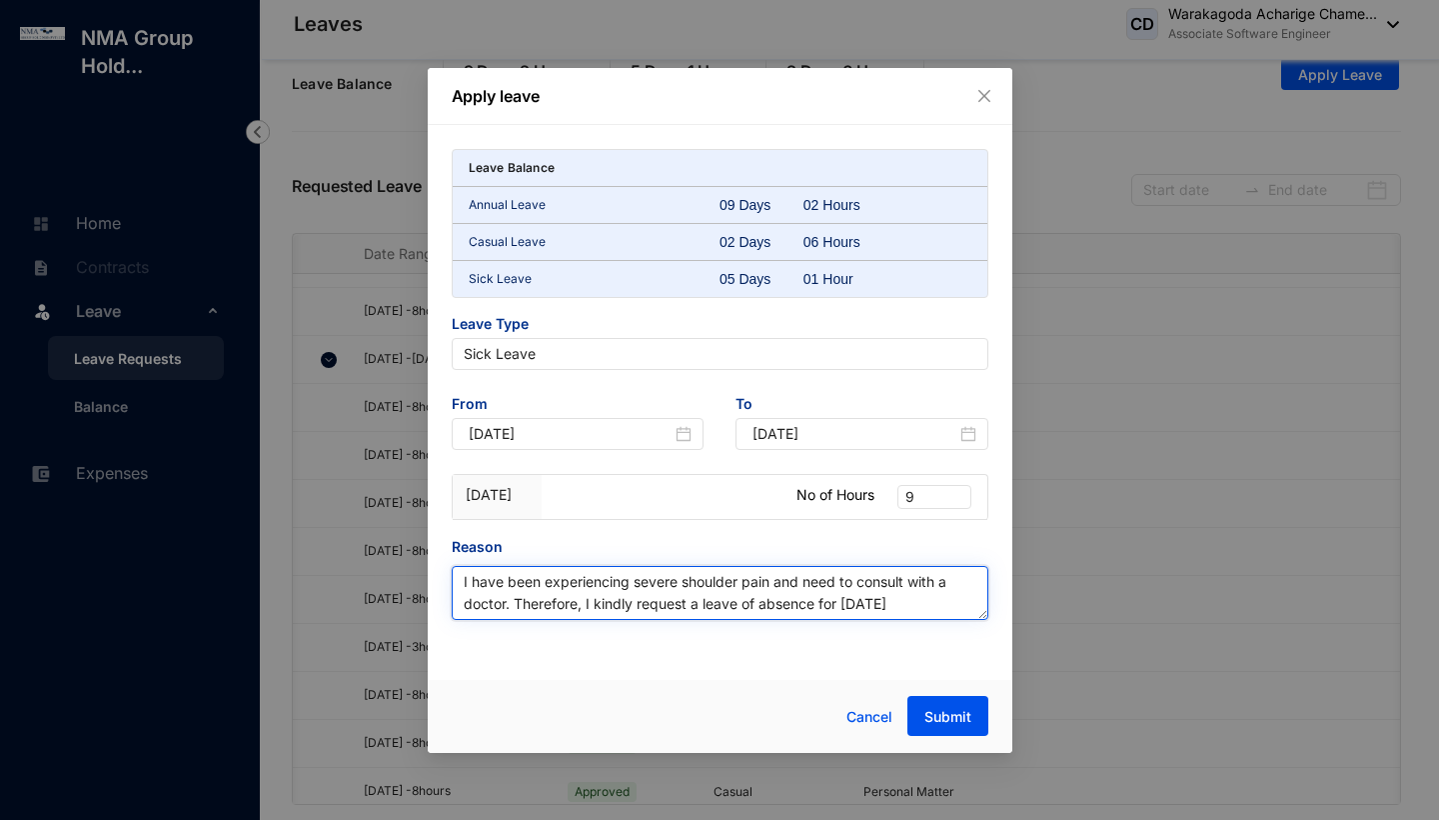
click at [488, 604] on textarea "I have been experiencing severe shoulder pain and need to consult with a doctor…" at bounding box center [720, 593] width 537 height 54
click at [735, 587] on textarea "I have been experiencing severe shoulder pain and need to consult with a doctor…" at bounding box center [720, 593] width 537 height 54
click at [896, 608] on textarea "I have been experiencing severe shoulder pain and need to consult with a doctor…" at bounding box center [720, 593] width 537 height 54
type textarea "I have been experiencing severe shoulder pain and need to consult with a doctor…"
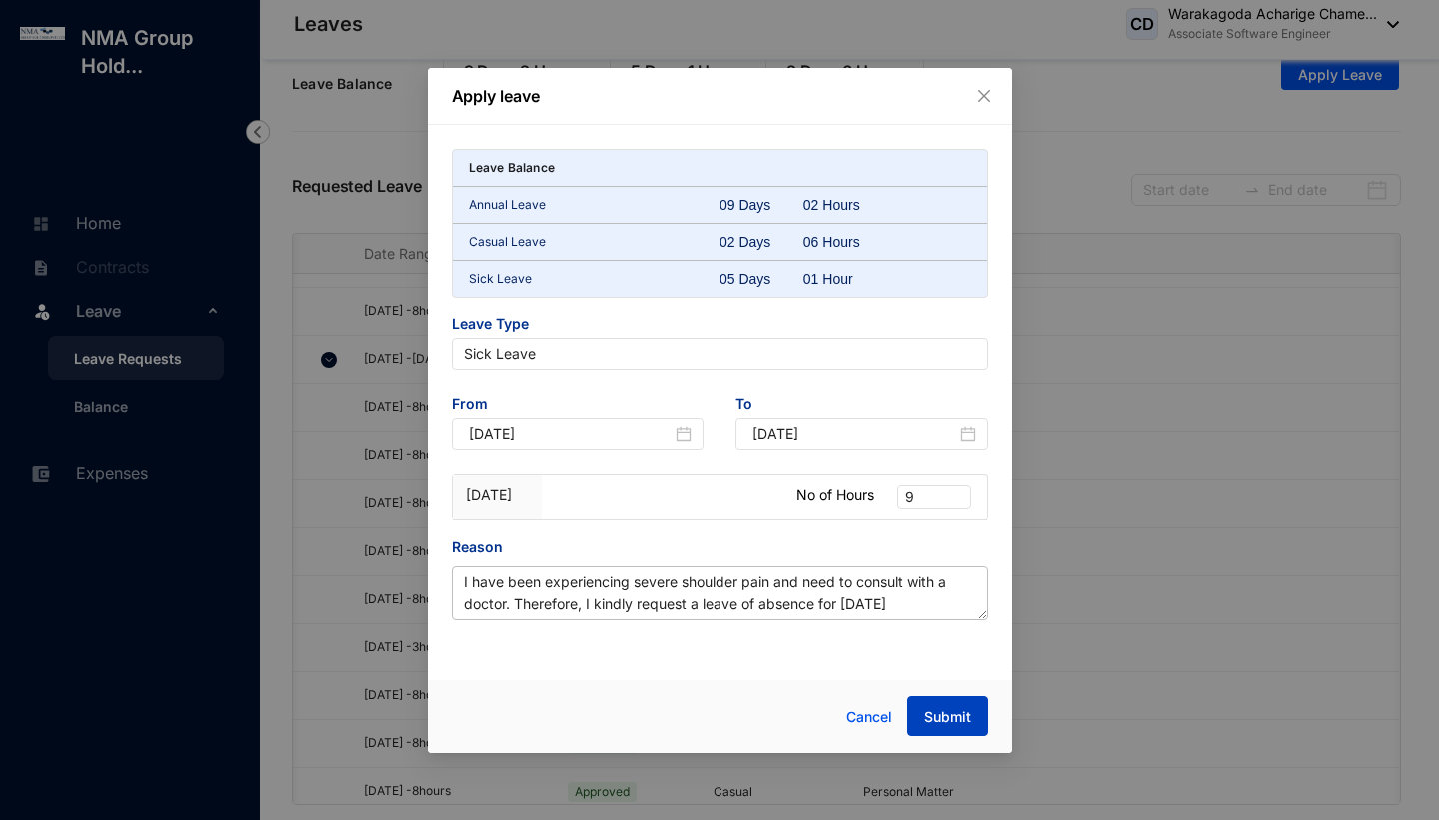
click at [945, 718] on span "Submit" at bounding box center [948, 717] width 47 height 20
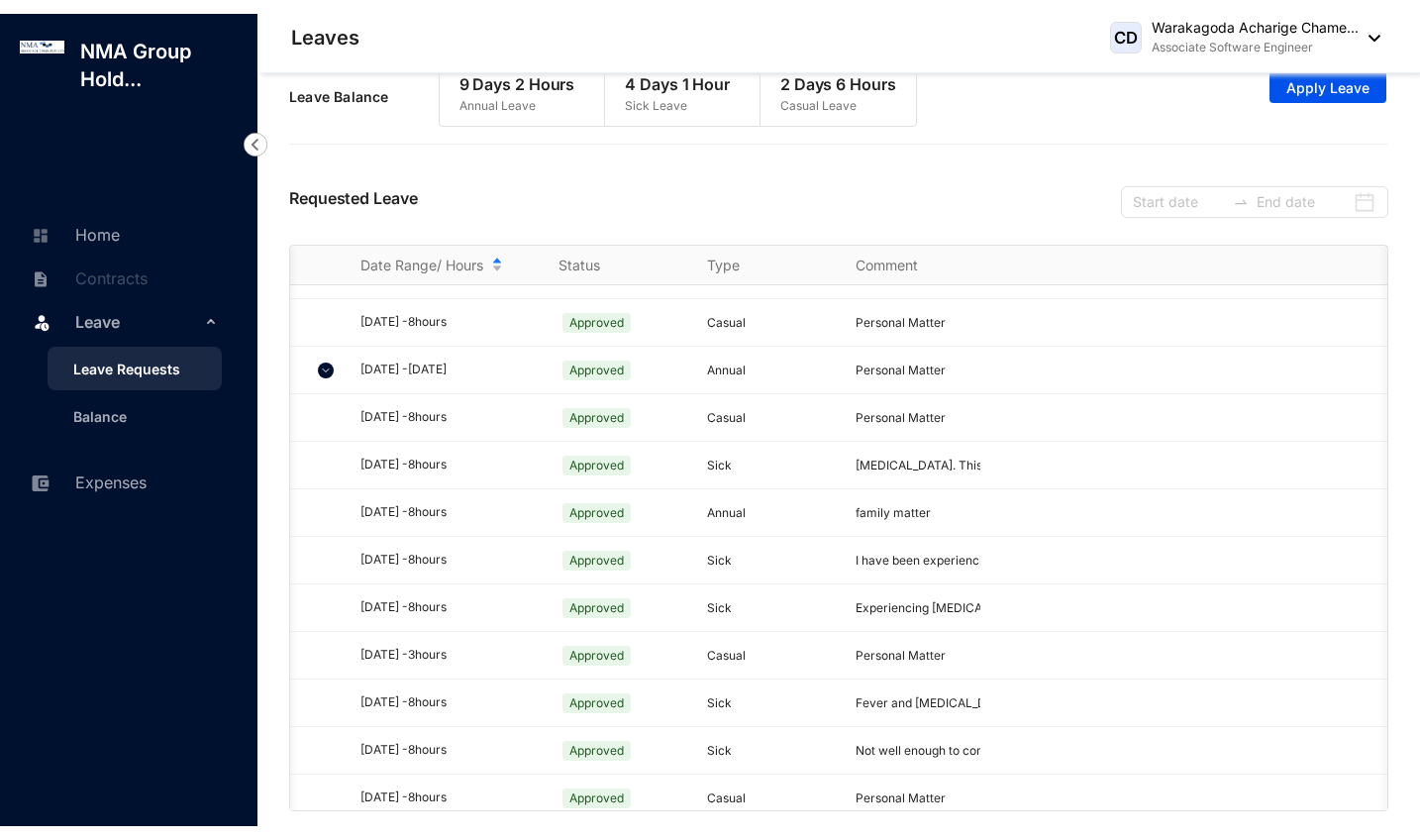
scroll to position [7, 0]
